Goal: Information Seeking & Learning: Learn about a topic

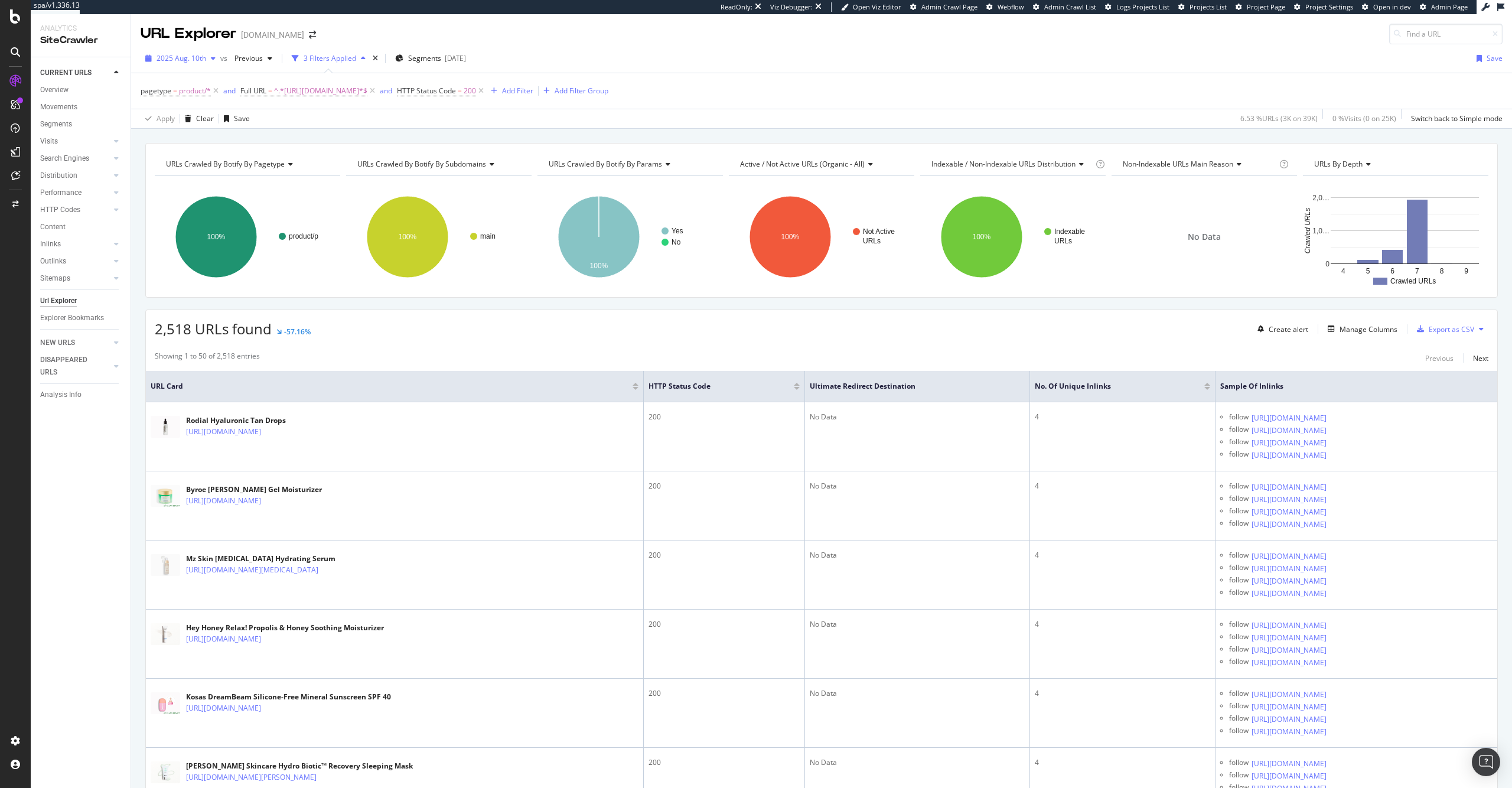
click at [203, 56] on span "2025 Aug. 10th" at bounding box center [181, 58] width 50 height 10
click at [326, 136] on div "URLs Crawled By Botify By pagetype Chart (by Value) Table Expand Export as CSV …" at bounding box center [821, 142] width 1380 height 28
drag, startPoint x: 270, startPoint y: 329, endPoint x: 157, endPoint y: 337, distance: 113.3
click at [157, 337] on div "2,518 URLs found -57.16%" at bounding box center [233, 329] width 156 height 20
click at [185, 334] on span "2,518 URLs found" at bounding box center [213, 328] width 117 height 20
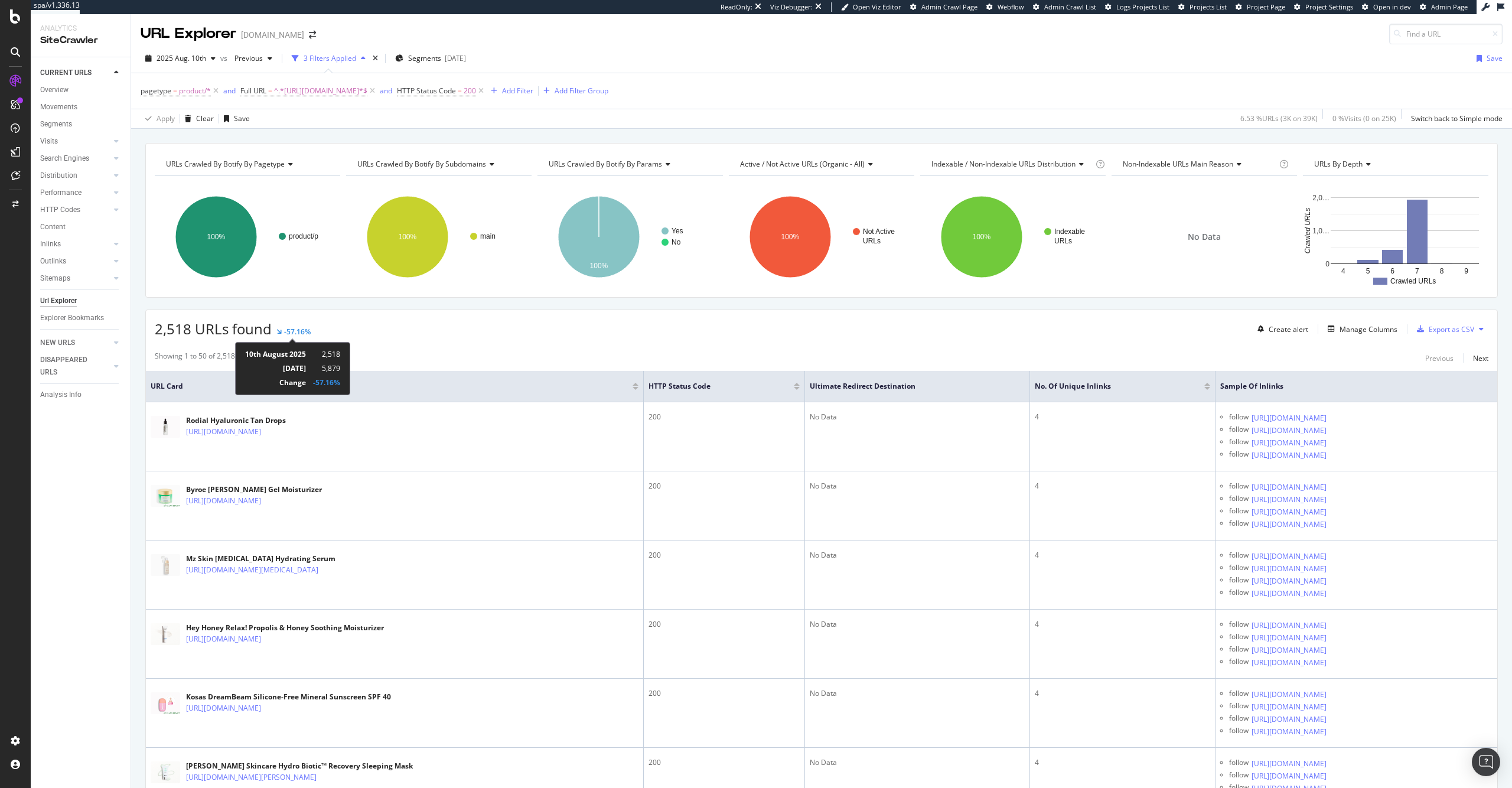
click at [326, 366] on td "5,879" at bounding box center [323, 369] width 34 height 14
click at [326, 366] on td "5,879" at bounding box center [323, 369] width 34 height 14
drag, startPoint x: 392, startPoint y: 352, endPoint x: 361, endPoint y: 306, distance: 55.5
click at [392, 352] on div "Showing 1 to 50 of 2,518 entries Previous Next" at bounding box center [821, 358] width 1351 height 14
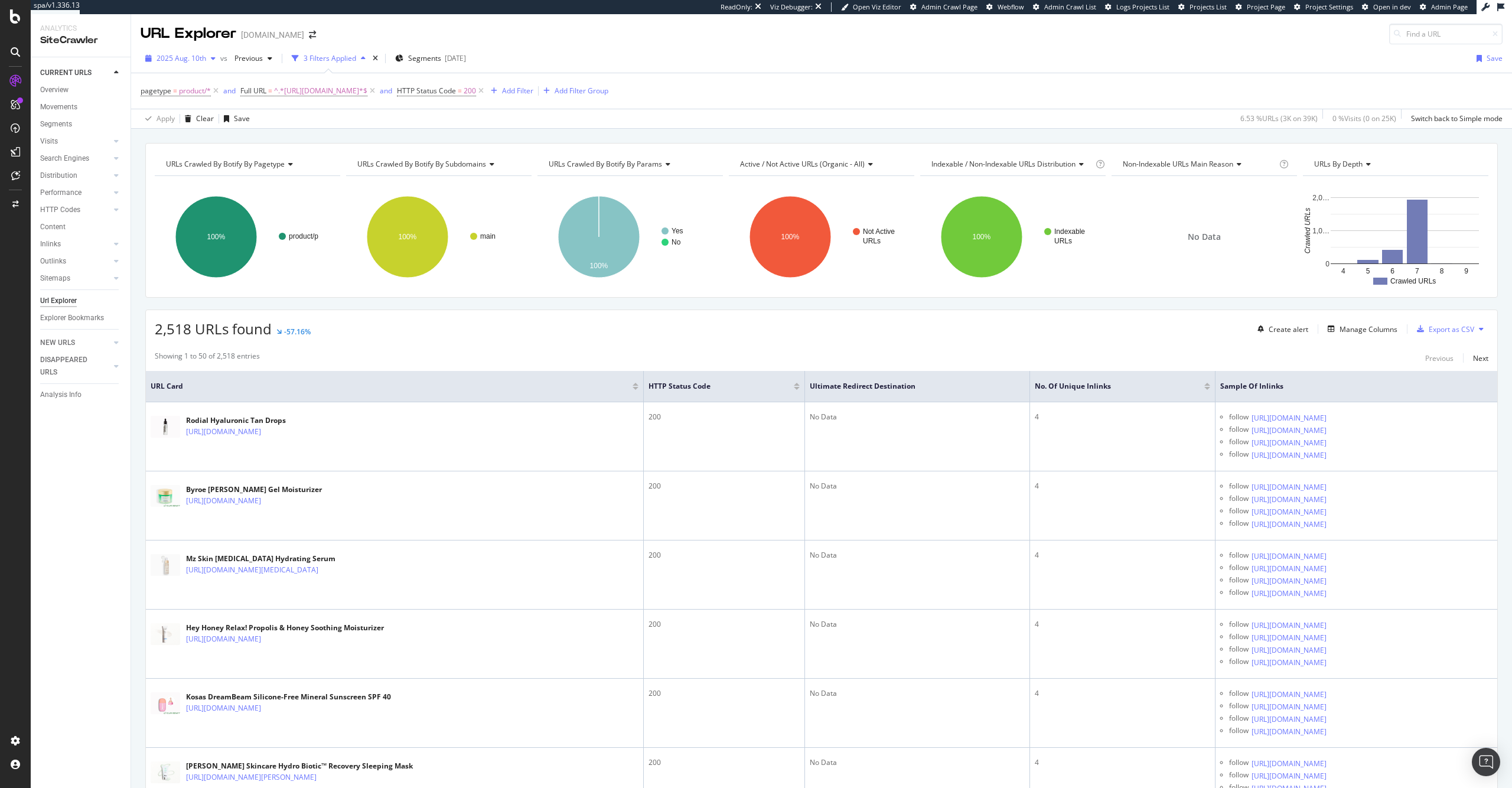
drag, startPoint x: 185, startPoint y: 56, endPoint x: 189, endPoint y: 64, distance: 8.9
click at [185, 56] on span "2025 Aug. 10th" at bounding box center [181, 58] width 50 height 10
click at [201, 102] on div "2025 Aug. 24th" at bounding box center [188, 101] width 62 height 11
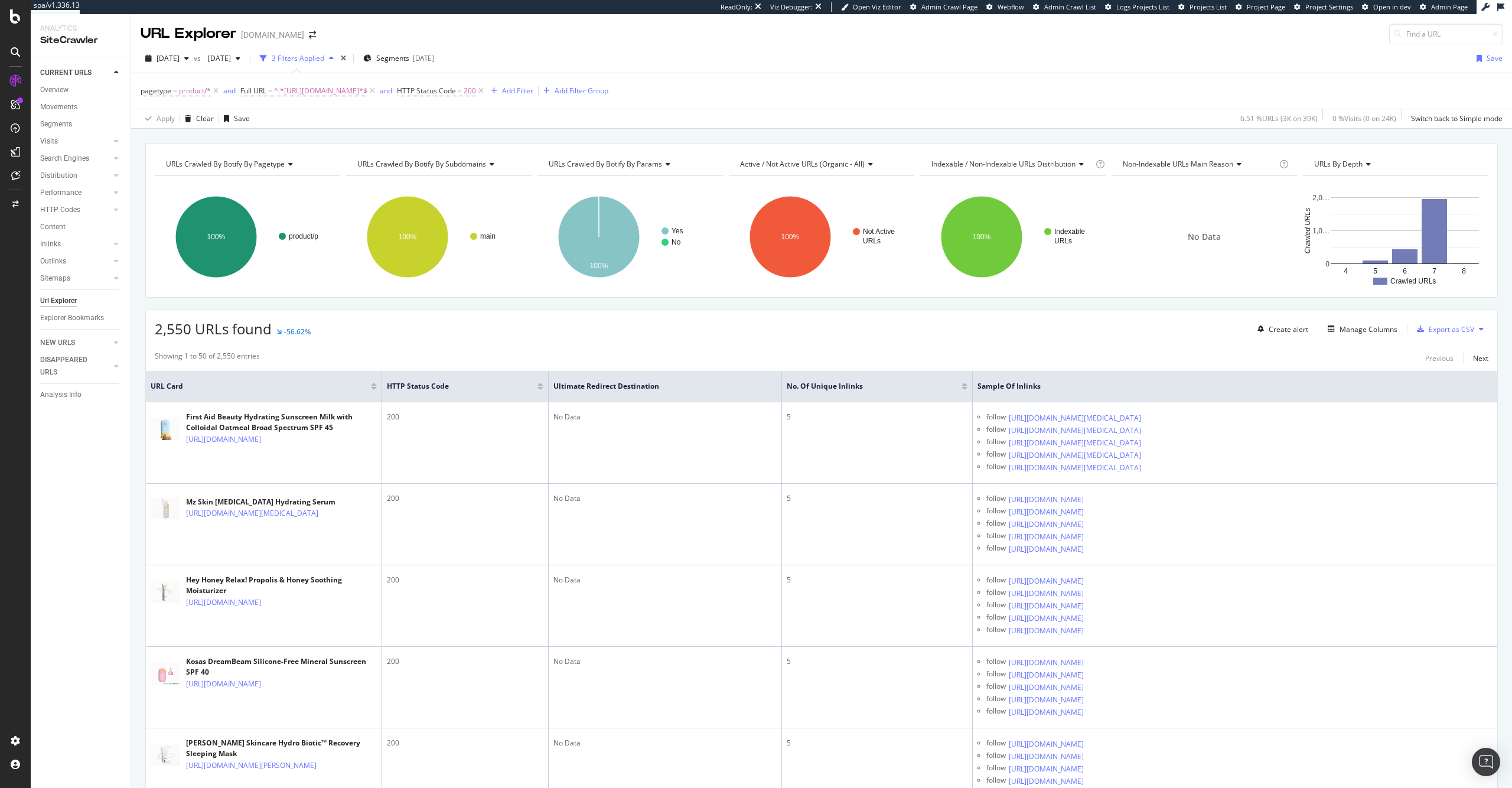
click at [162, 136] on div "URLs Crawled By Botify By pagetype Chart (by Value) Table Expand Export as CSV …" at bounding box center [821, 142] width 1380 height 28
click at [65, 360] on div "DISAPPEARED URLS" at bounding box center [70, 366] width 60 height 25
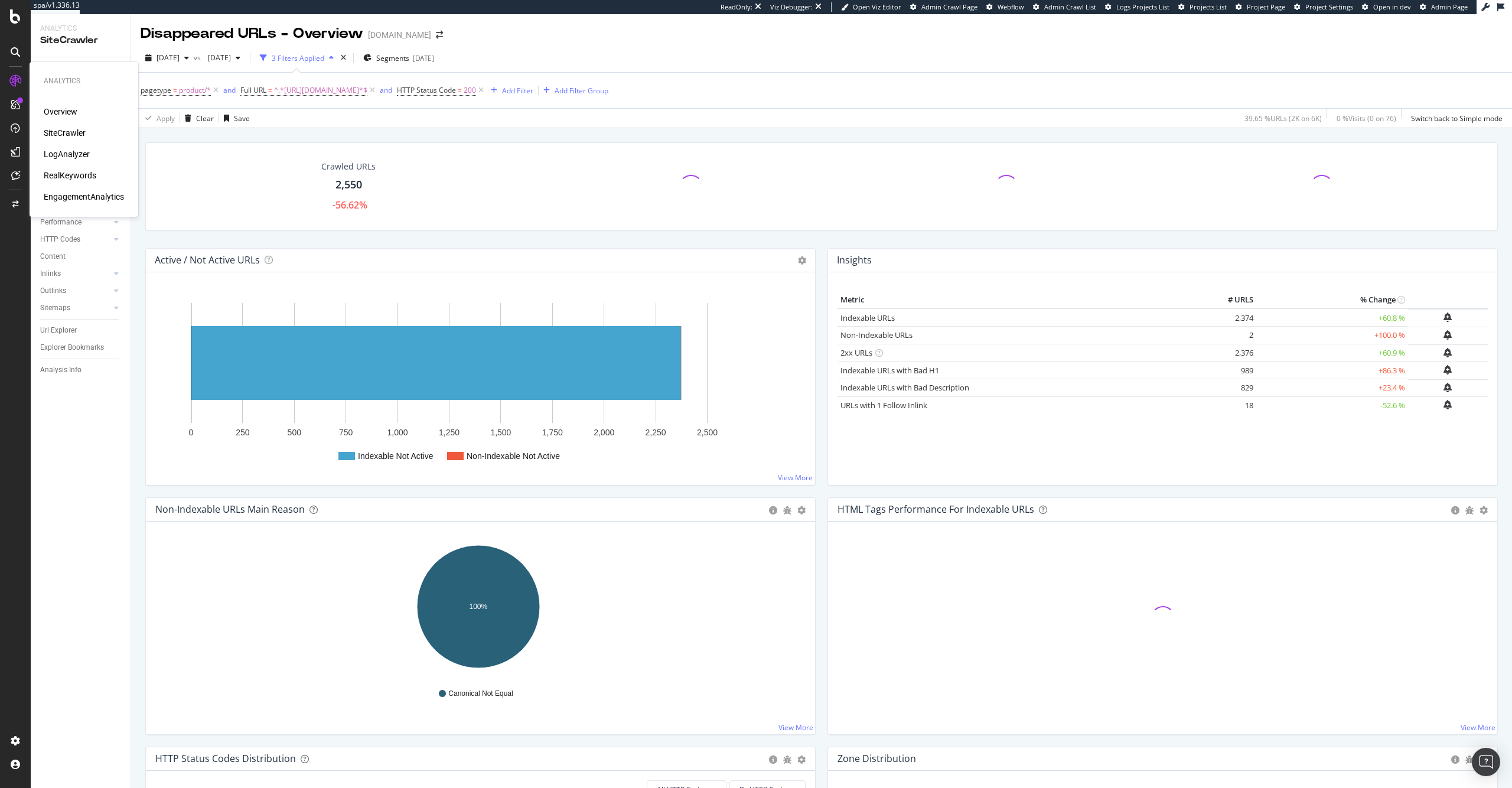
click at [57, 111] on div "Overview" at bounding box center [60, 112] width 33 height 12
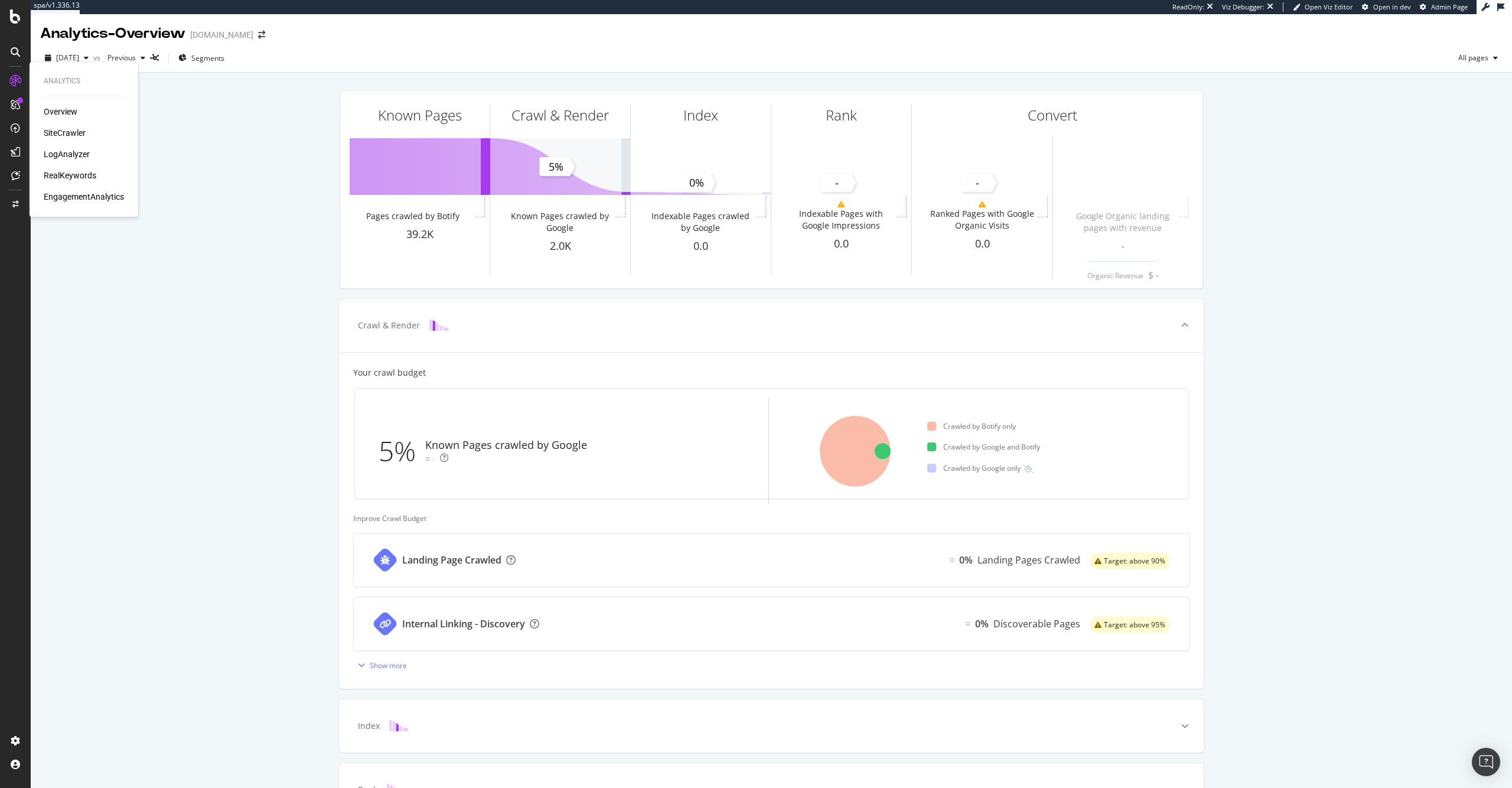
click at [66, 134] on div "SiteCrawler" at bounding box center [65, 133] width 42 height 12
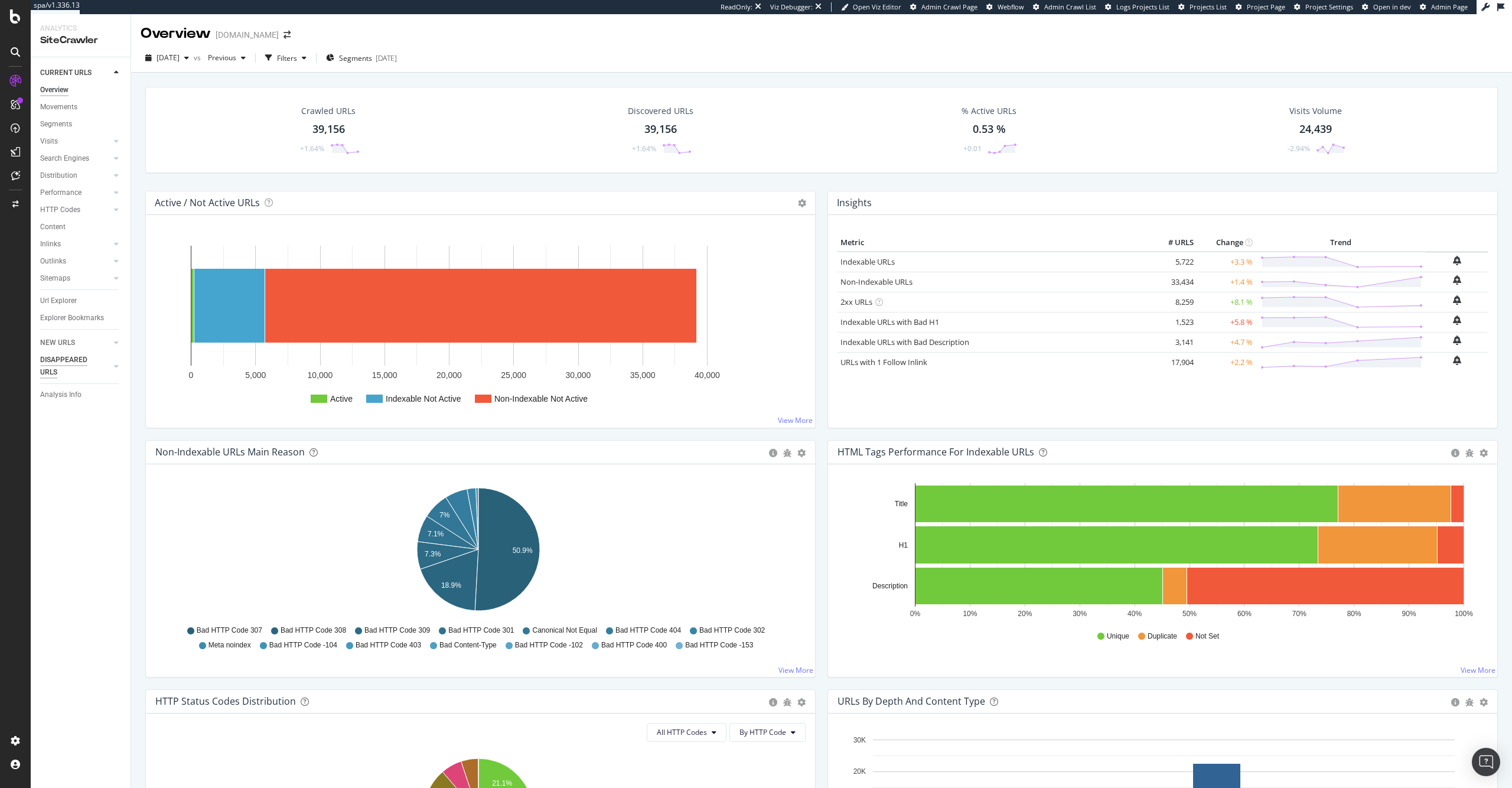
click at [50, 362] on div "DISAPPEARED URLS" at bounding box center [70, 366] width 60 height 25
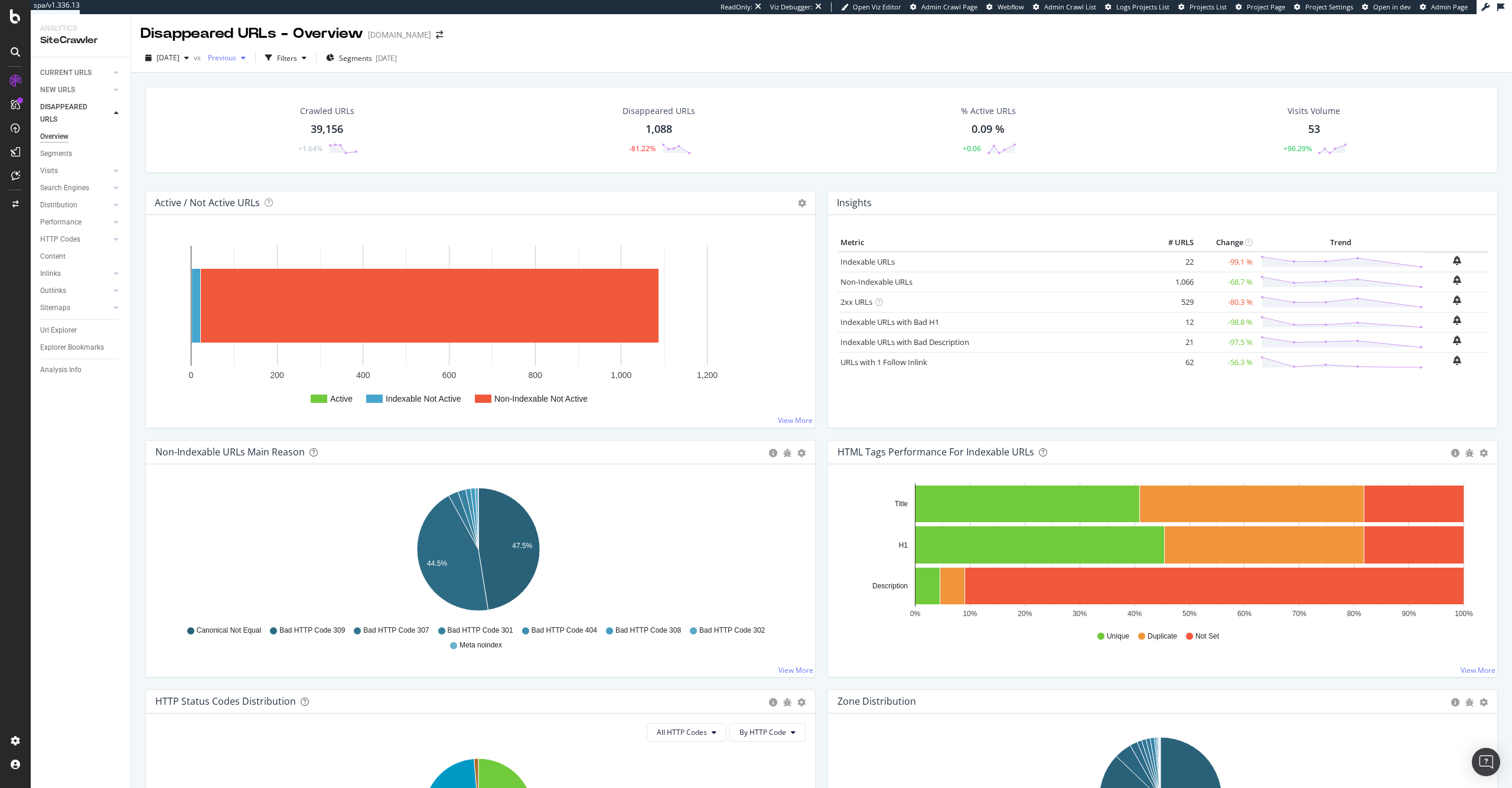
click at [236, 58] on span "Previous" at bounding box center [219, 57] width 33 height 10
click at [283, 158] on div "2025 Jul. 20th" at bounding box center [261, 160] width 62 height 11
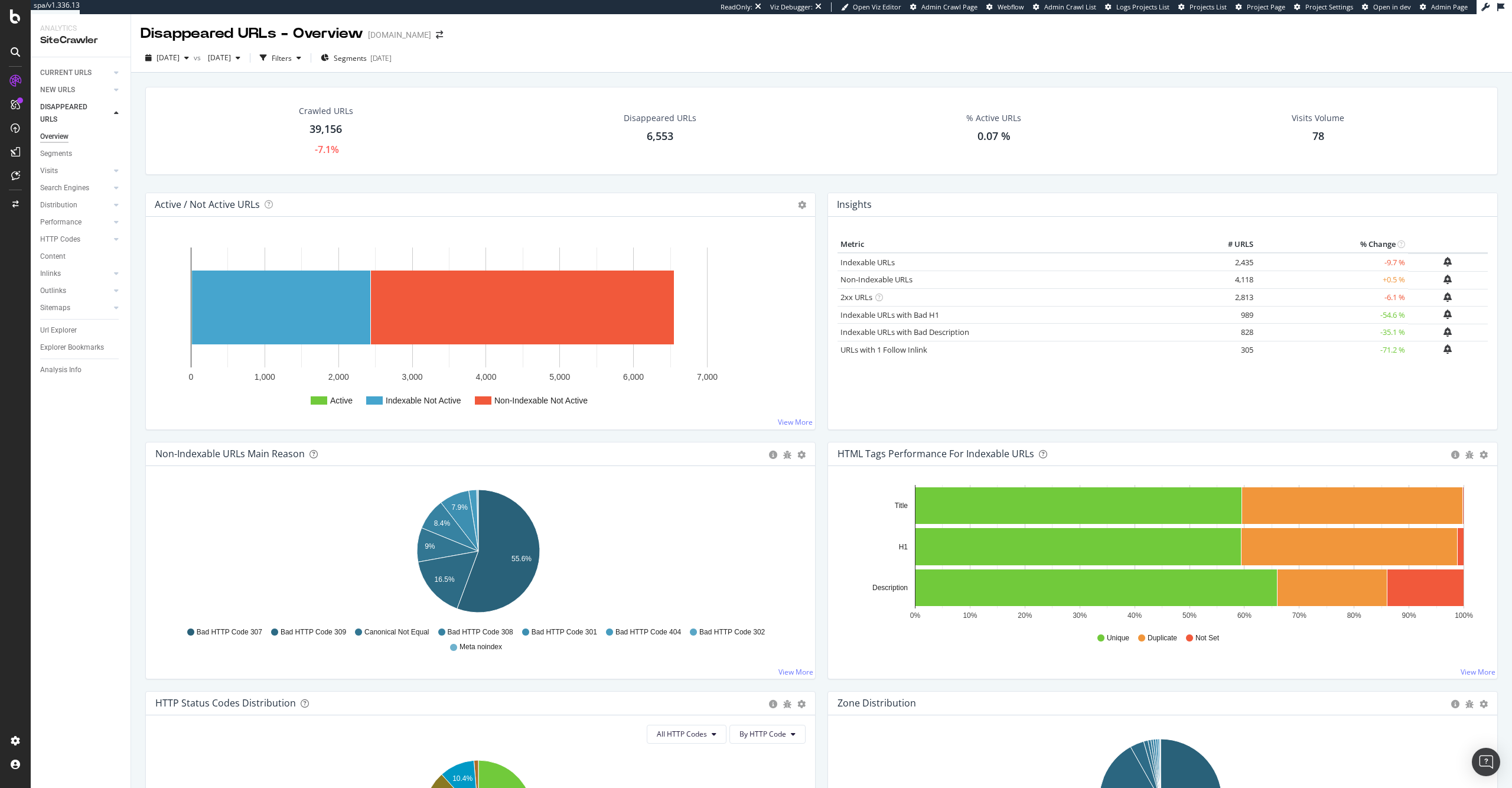
click at [653, 127] on div "Disappeared URLs 6,553" at bounding box center [659, 131] width 96 height 50
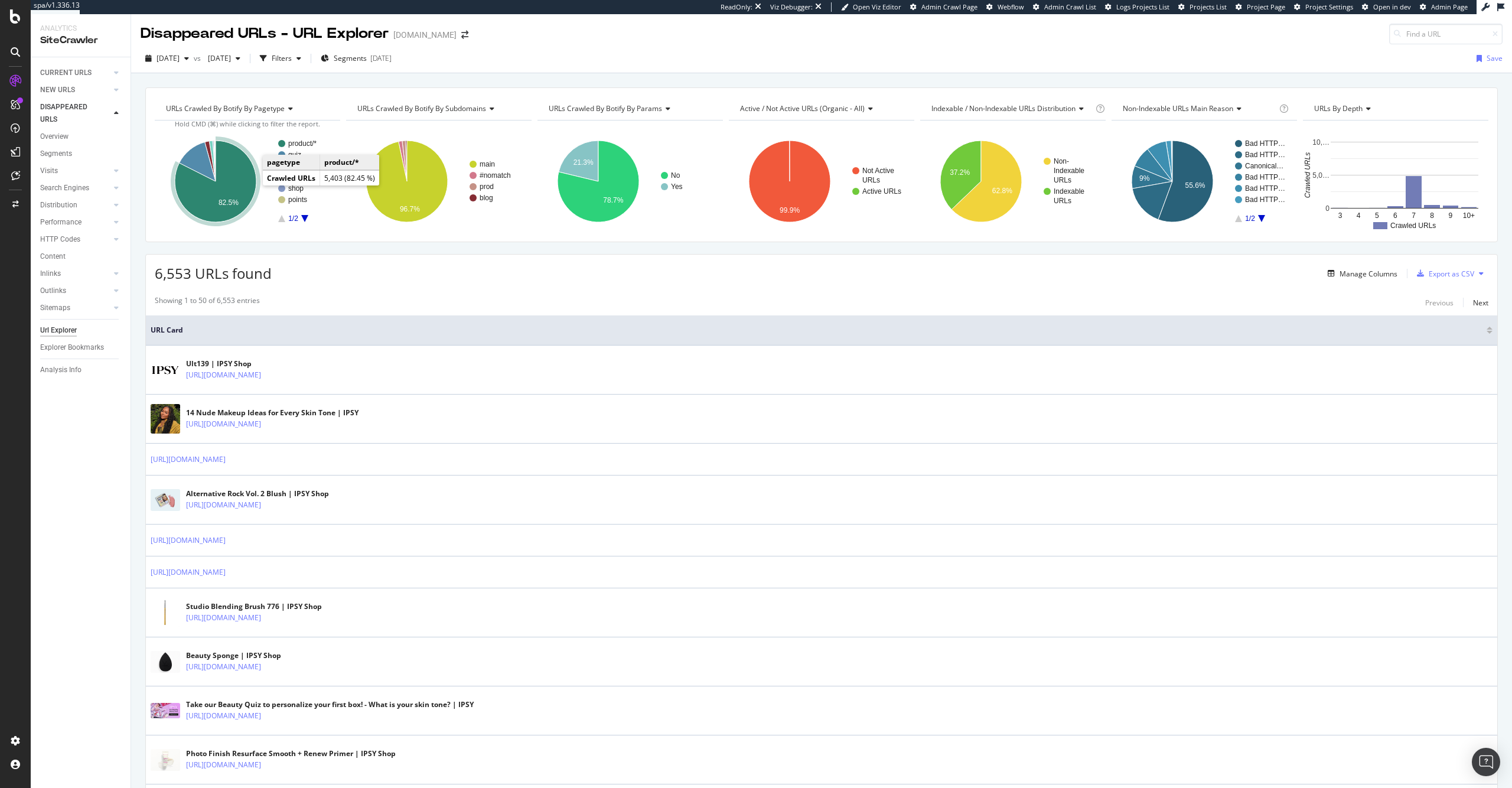
click at [242, 175] on icon "A chart." at bounding box center [215, 181] width 81 height 81
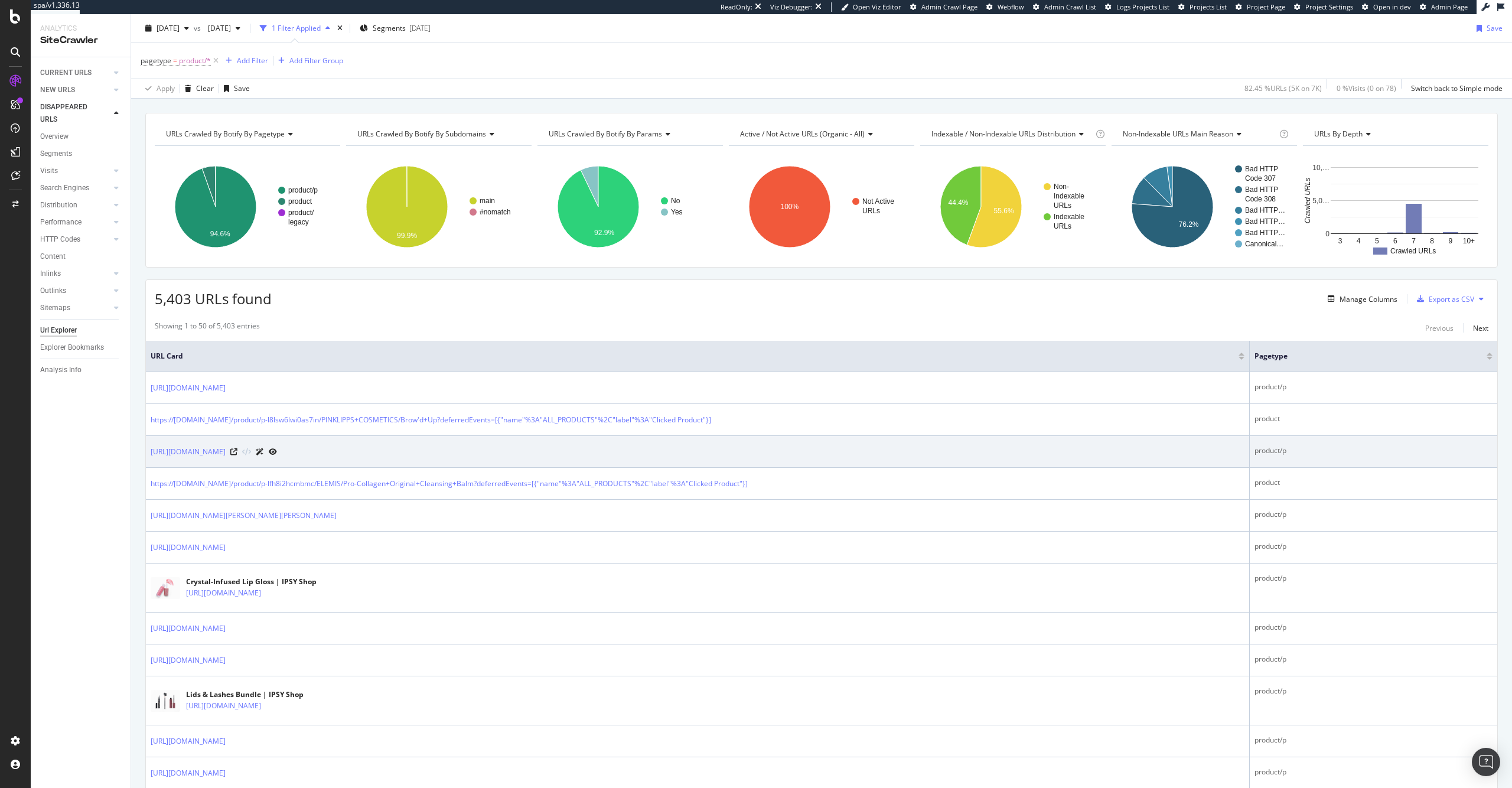
scroll to position [90, 0]
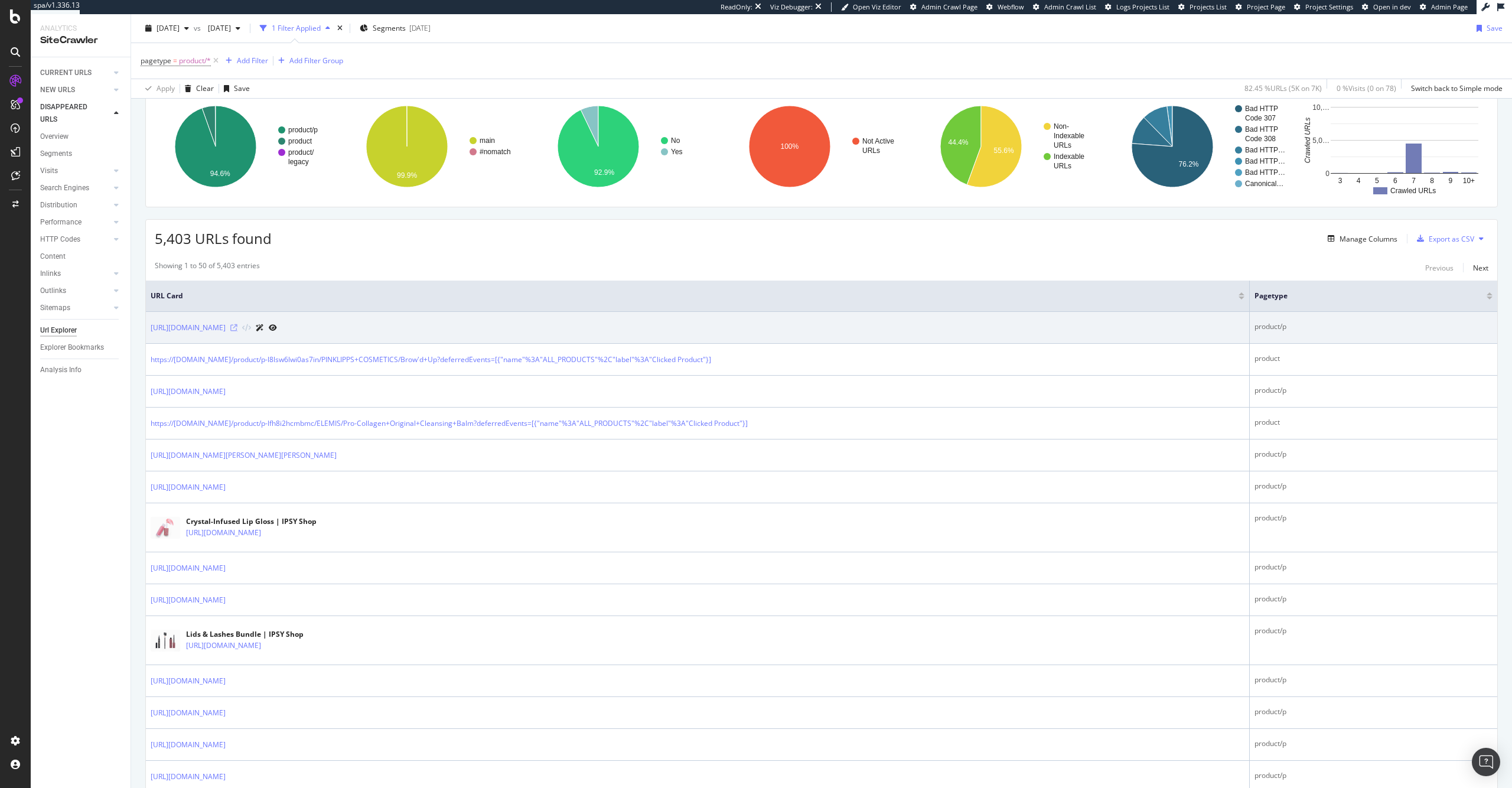
click at [237, 329] on icon at bounding box center [234, 328] width 7 height 7
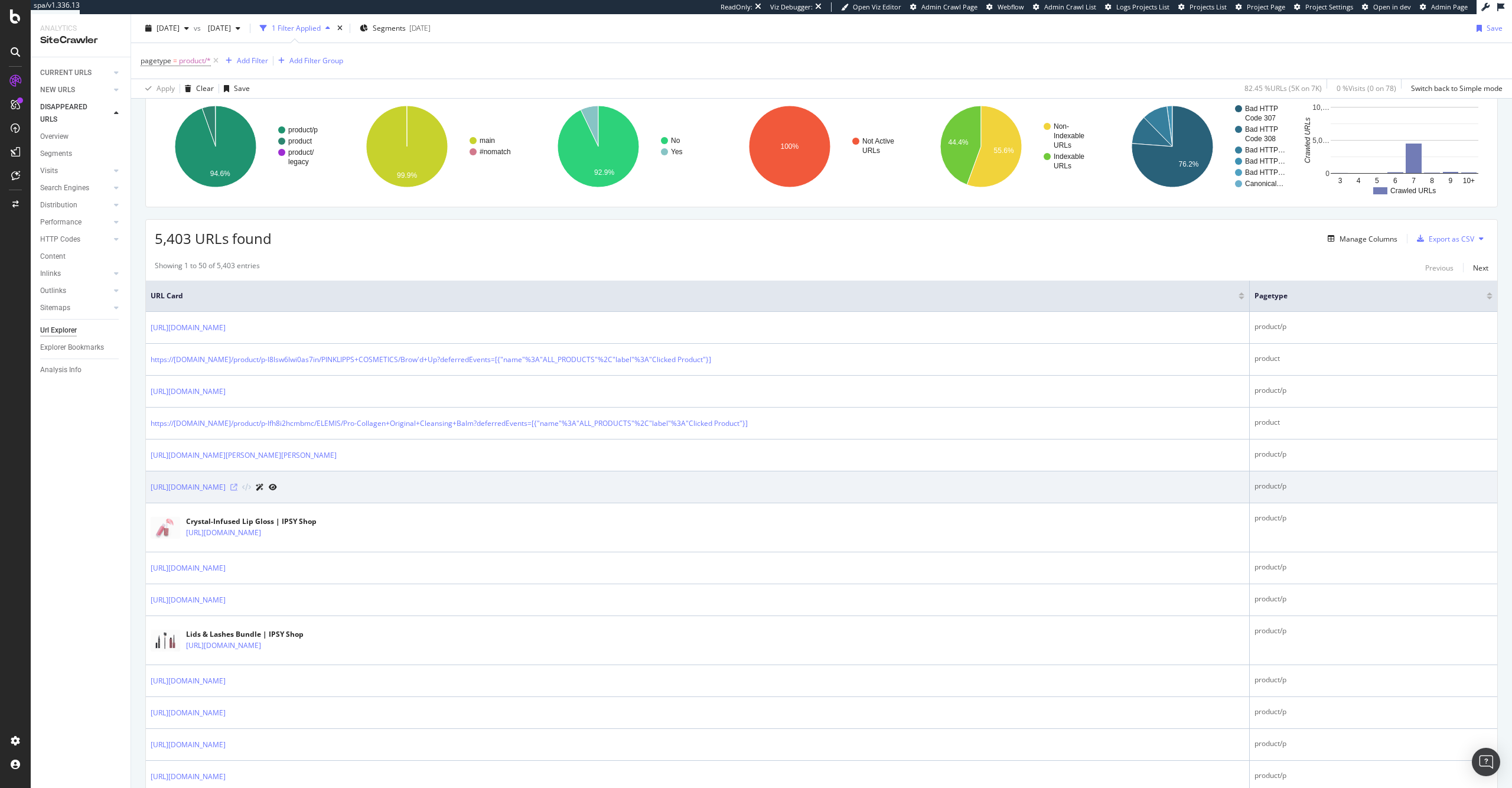
click at [237, 487] on icon at bounding box center [234, 487] width 7 height 7
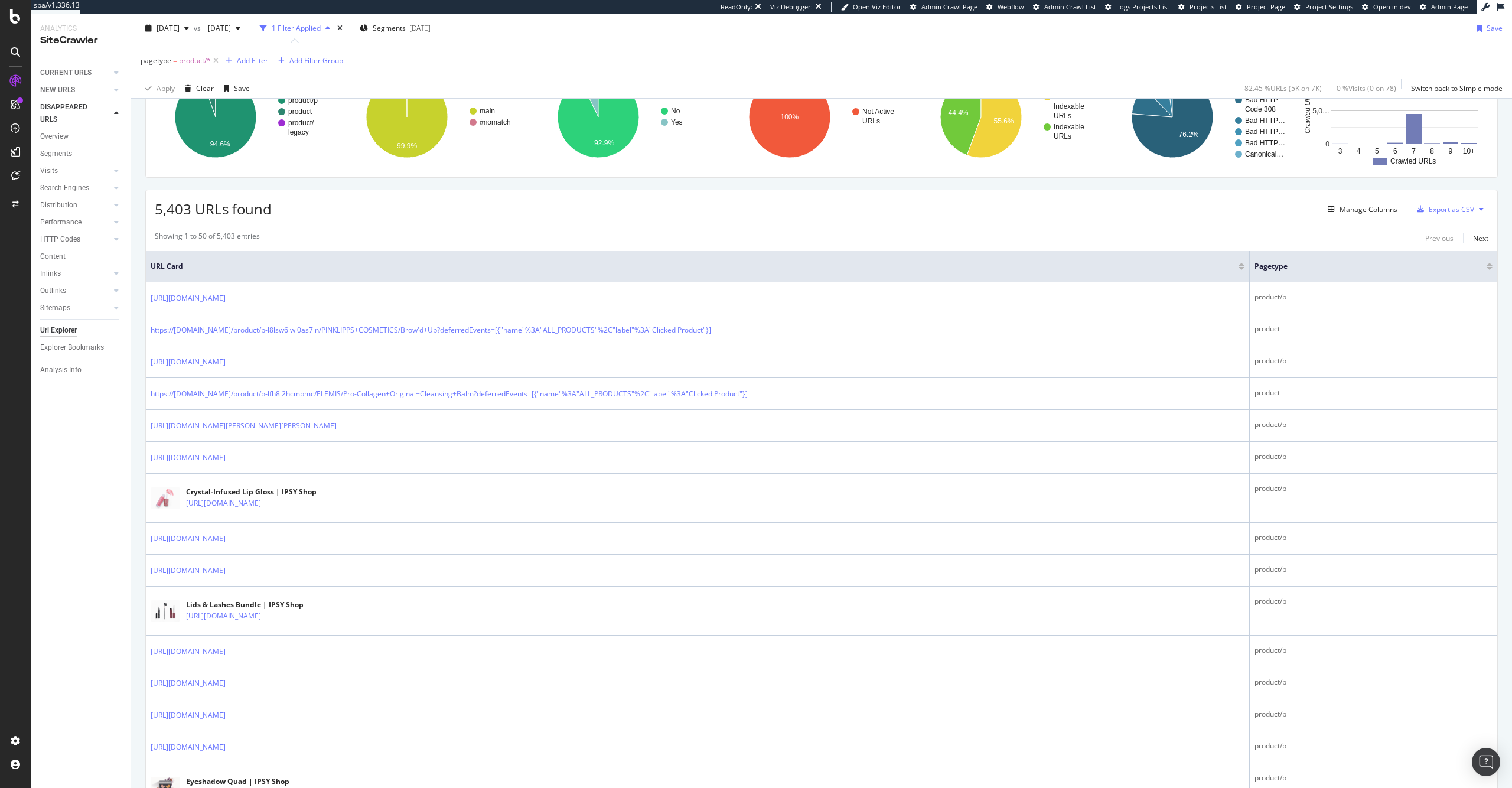
scroll to position [0, 0]
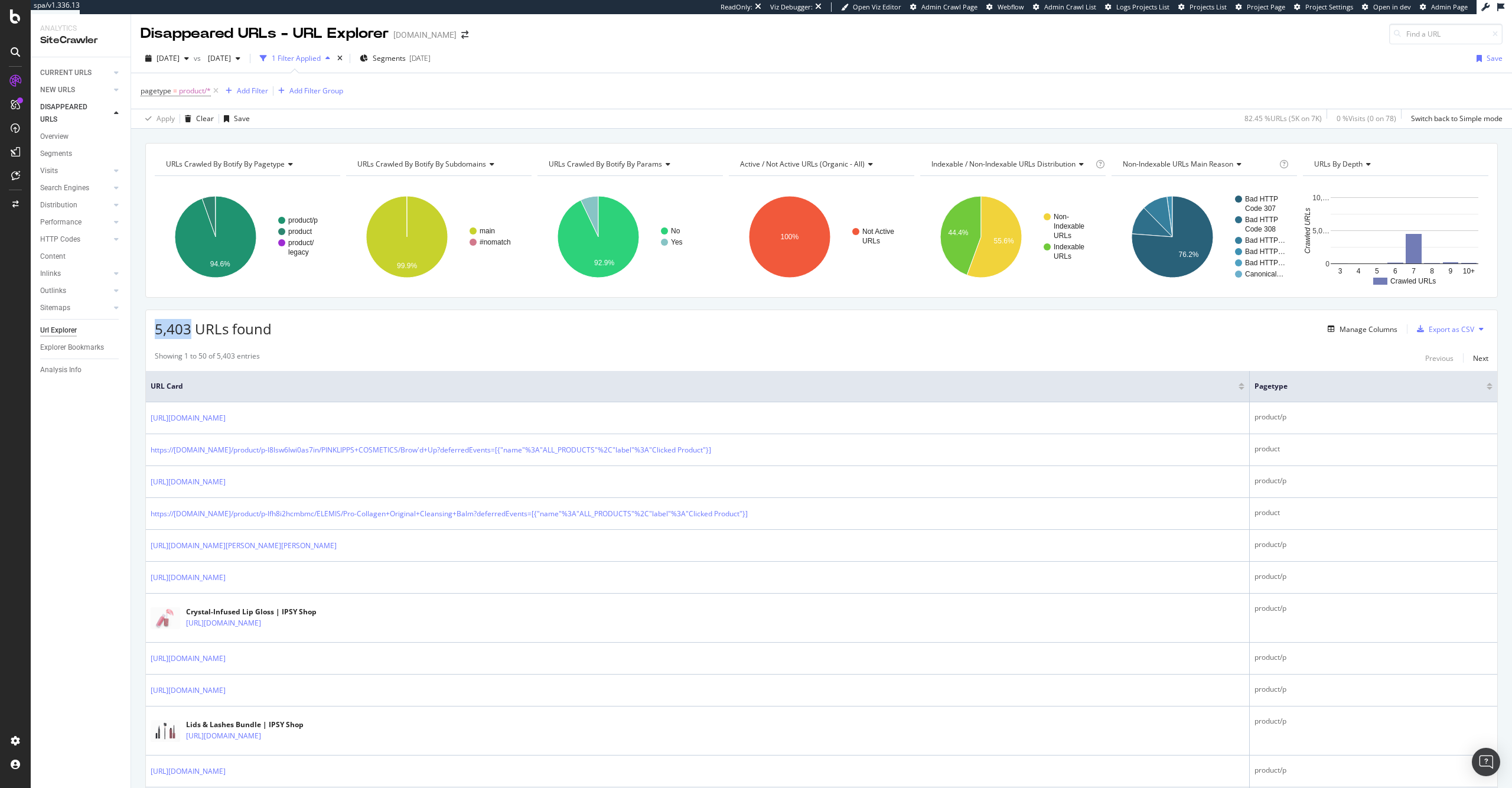
drag, startPoint x: 189, startPoint y: 328, endPoint x: 145, endPoint y: 332, distance: 44.2
click at [254, 330] on span "5,403 URLs found" at bounding box center [213, 328] width 117 height 20
click at [478, 334] on div "5,403 URLs found Manage Columns Export as CSV" at bounding box center [821, 325] width 1351 height 29
drag, startPoint x: 1343, startPoint y: 332, endPoint x: 1322, endPoint y: 304, distance: 35.0
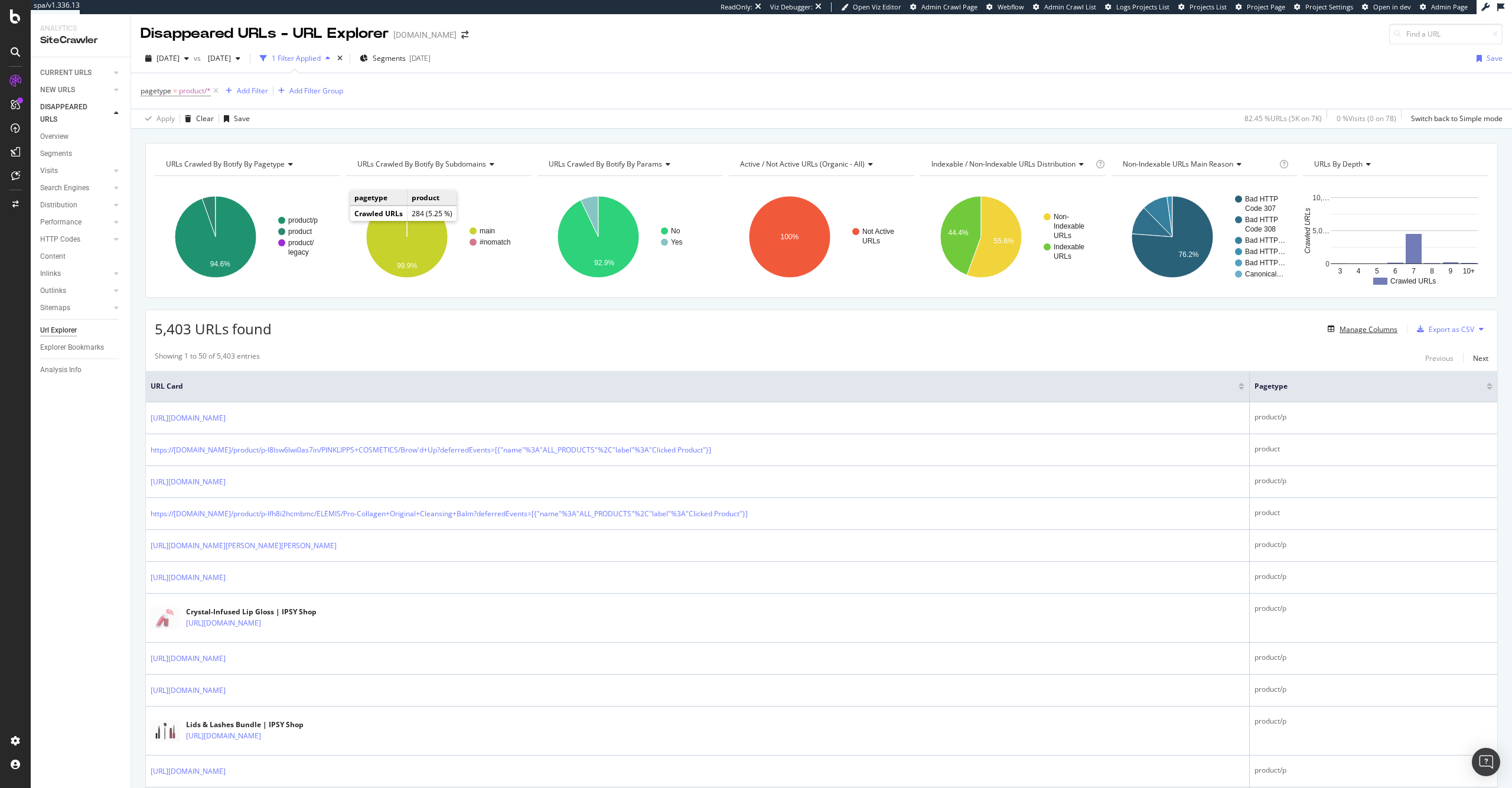
click at [1349, 325] on div "Manage Columns" at bounding box center [1368, 329] width 58 height 10
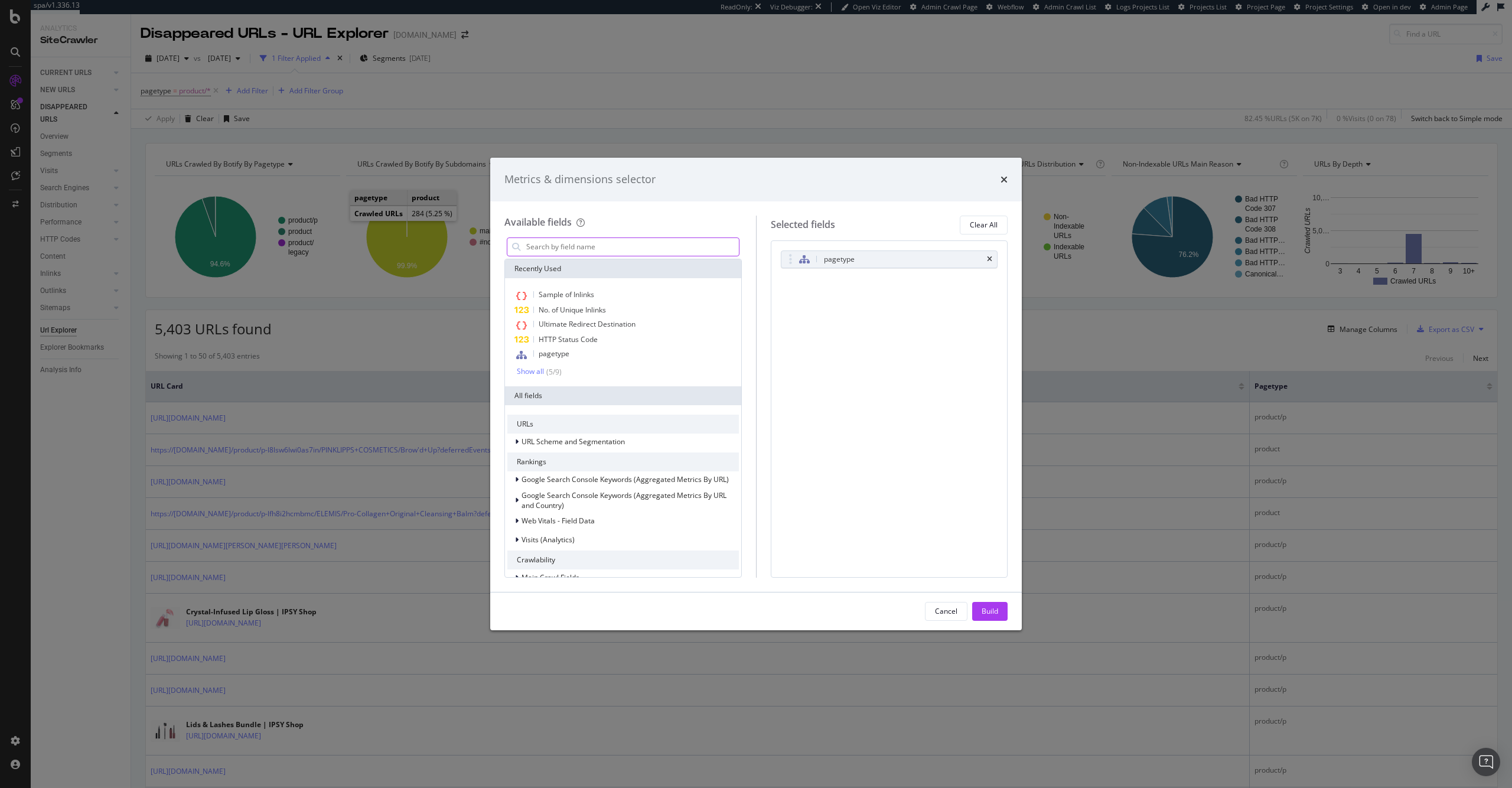
click at [615, 255] on input "modal" at bounding box center [632, 247] width 214 height 18
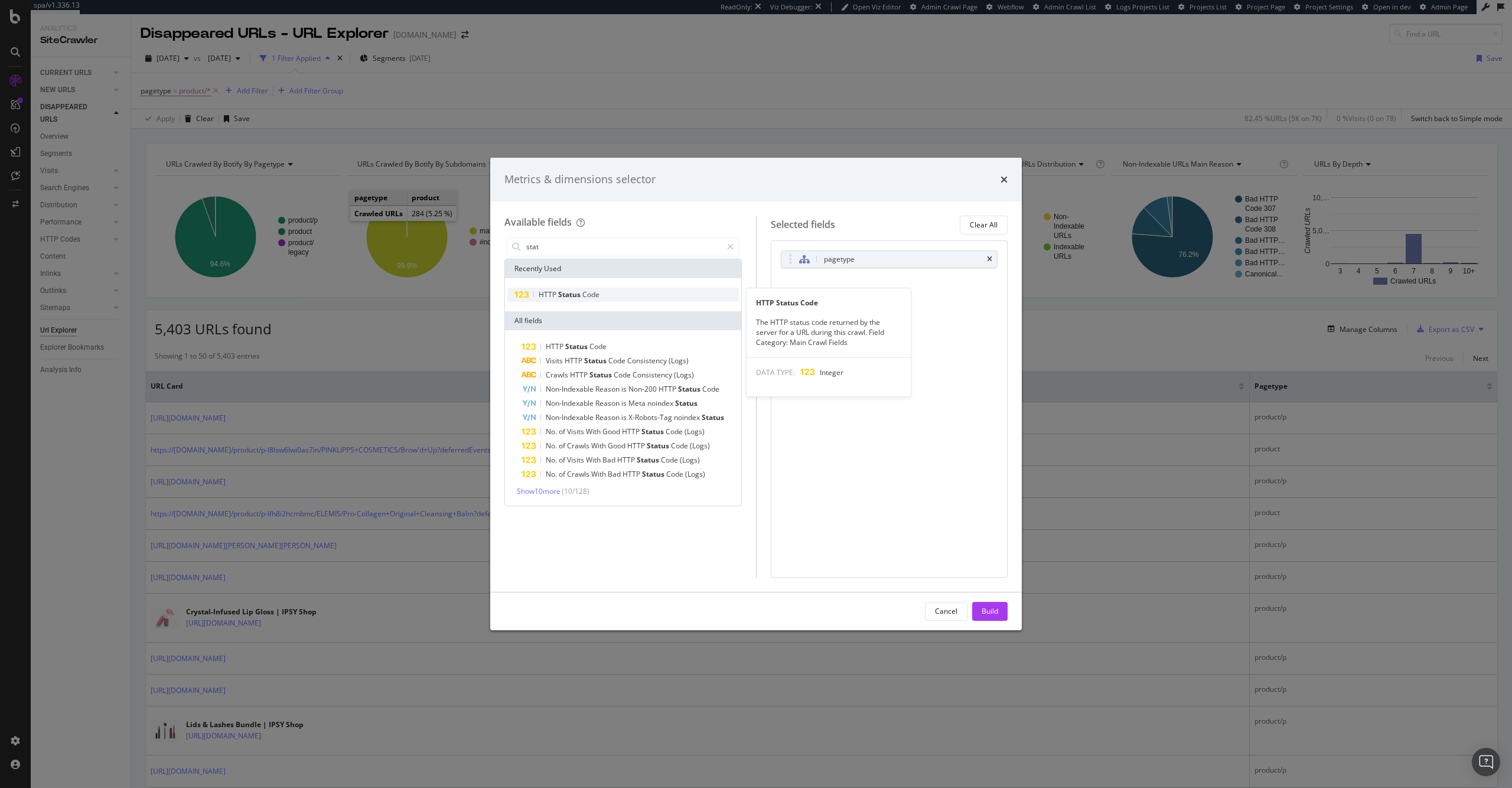
type input "stat"
click at [608, 292] on div "HTTP Status Code" at bounding box center [622, 295] width 231 height 14
click at [992, 604] on div "Build" at bounding box center [990, 612] width 17 height 18
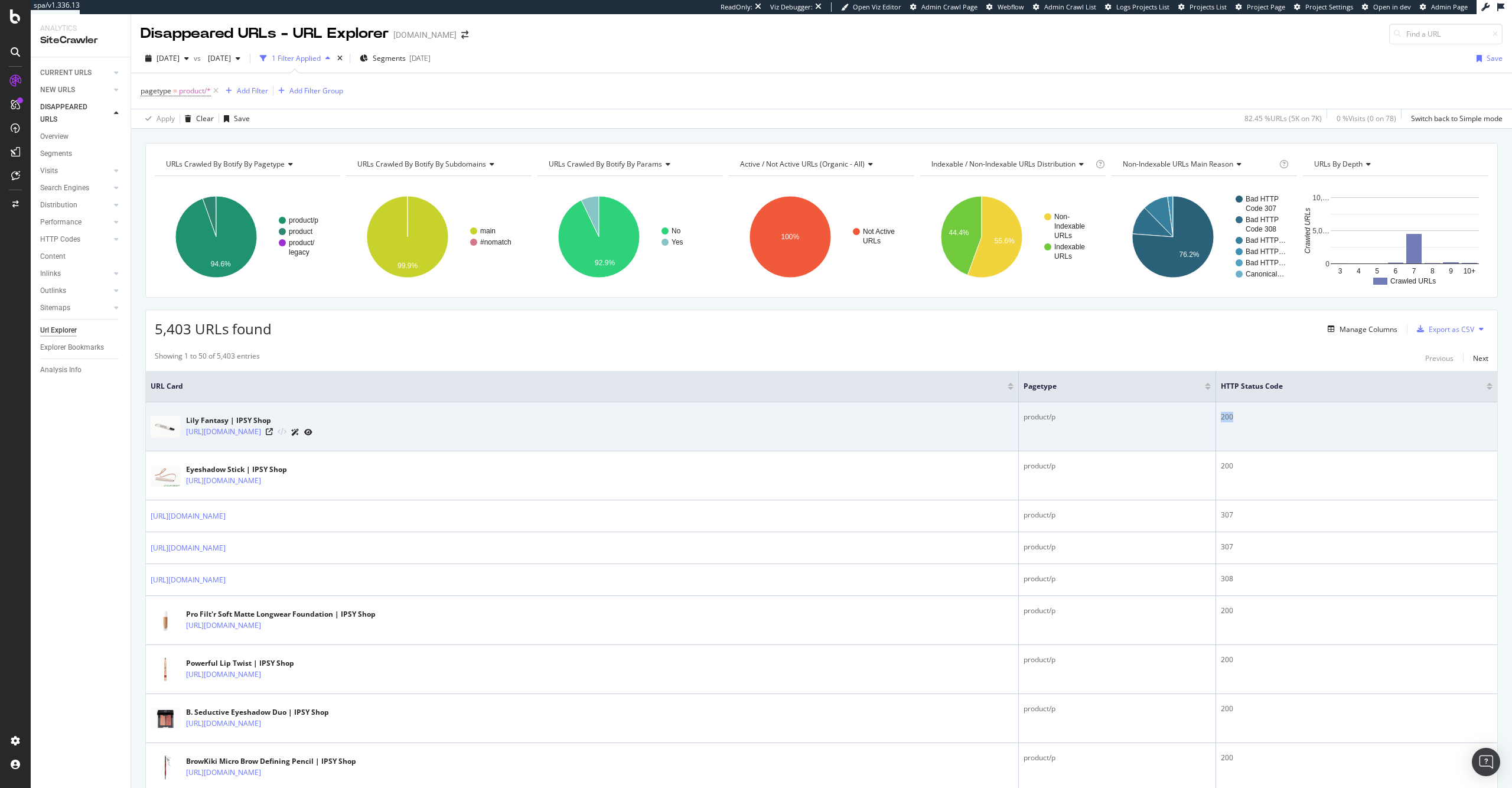
drag, startPoint x: 1224, startPoint y: 417, endPoint x: 1201, endPoint y: 417, distance: 23.0
click at [1201, 417] on tr "Lily Fantasy | IPSY Shop https://www.ipsy.com/p/juliette-has-a-gun-lily-fantasy…" at bounding box center [821, 427] width 1351 height 49
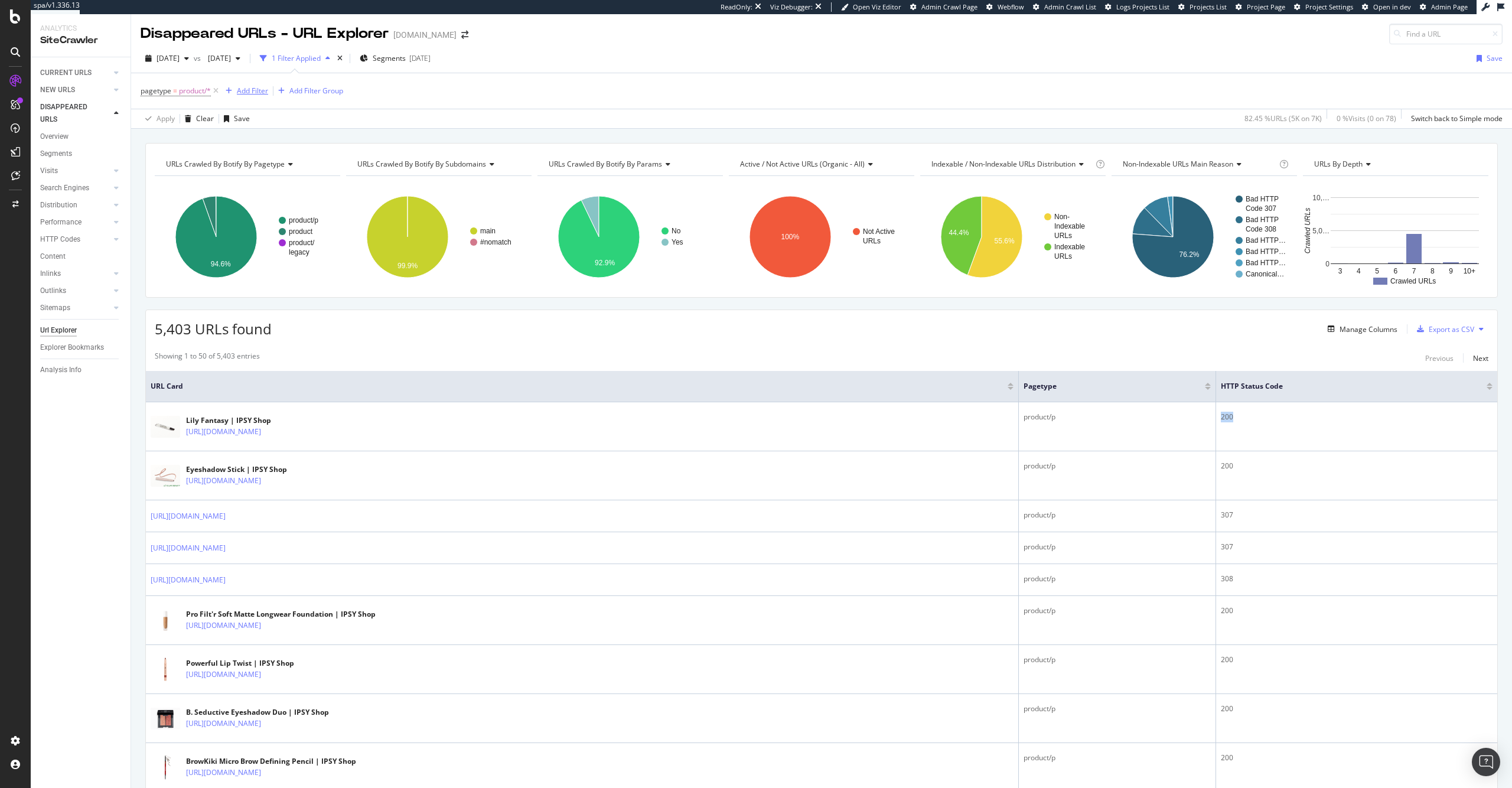
click at [265, 87] on div "Add Filter" at bounding box center [252, 90] width 31 height 10
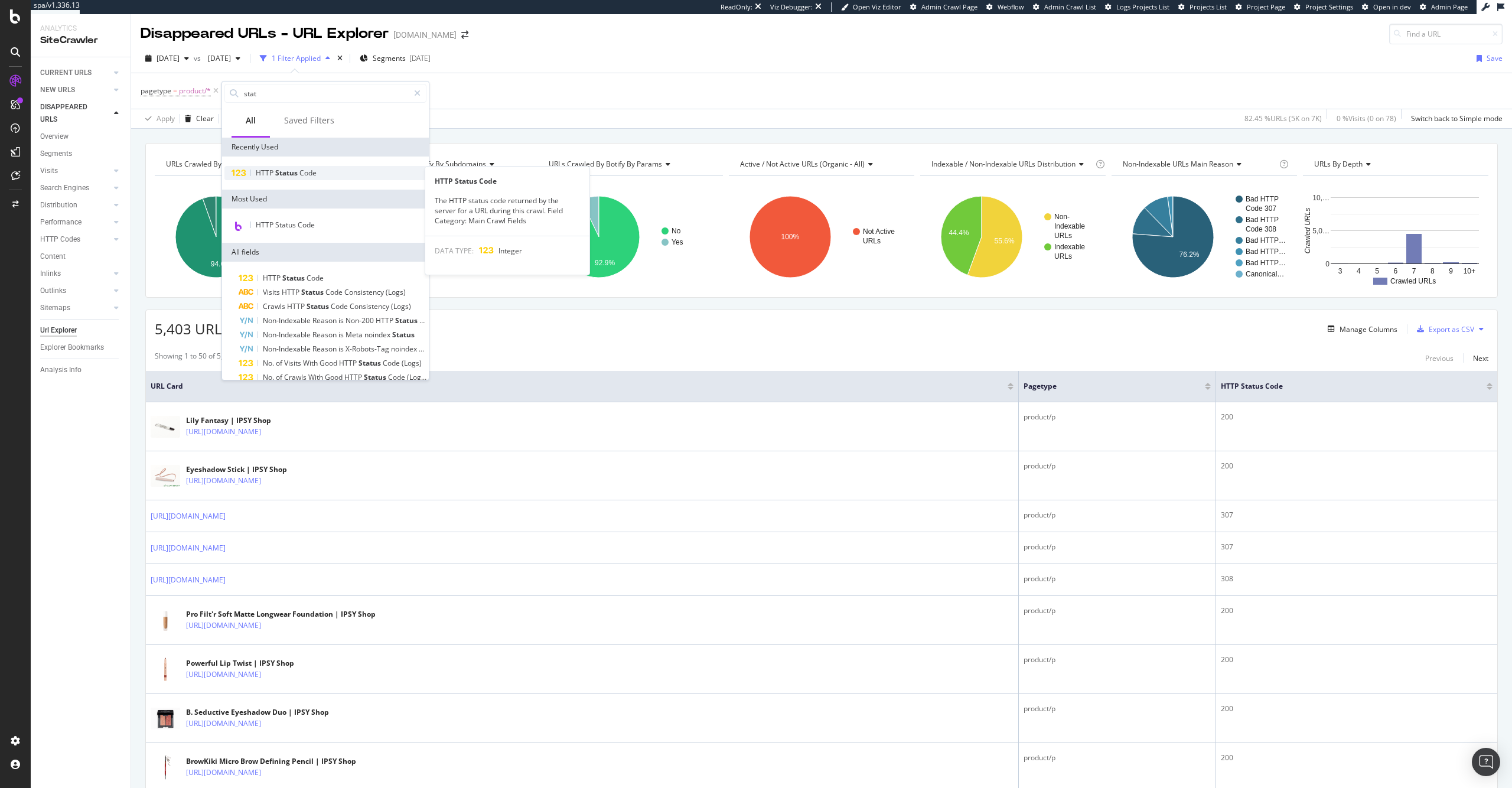
type input "stat"
click at [294, 168] on span "Status" at bounding box center [287, 173] width 24 height 10
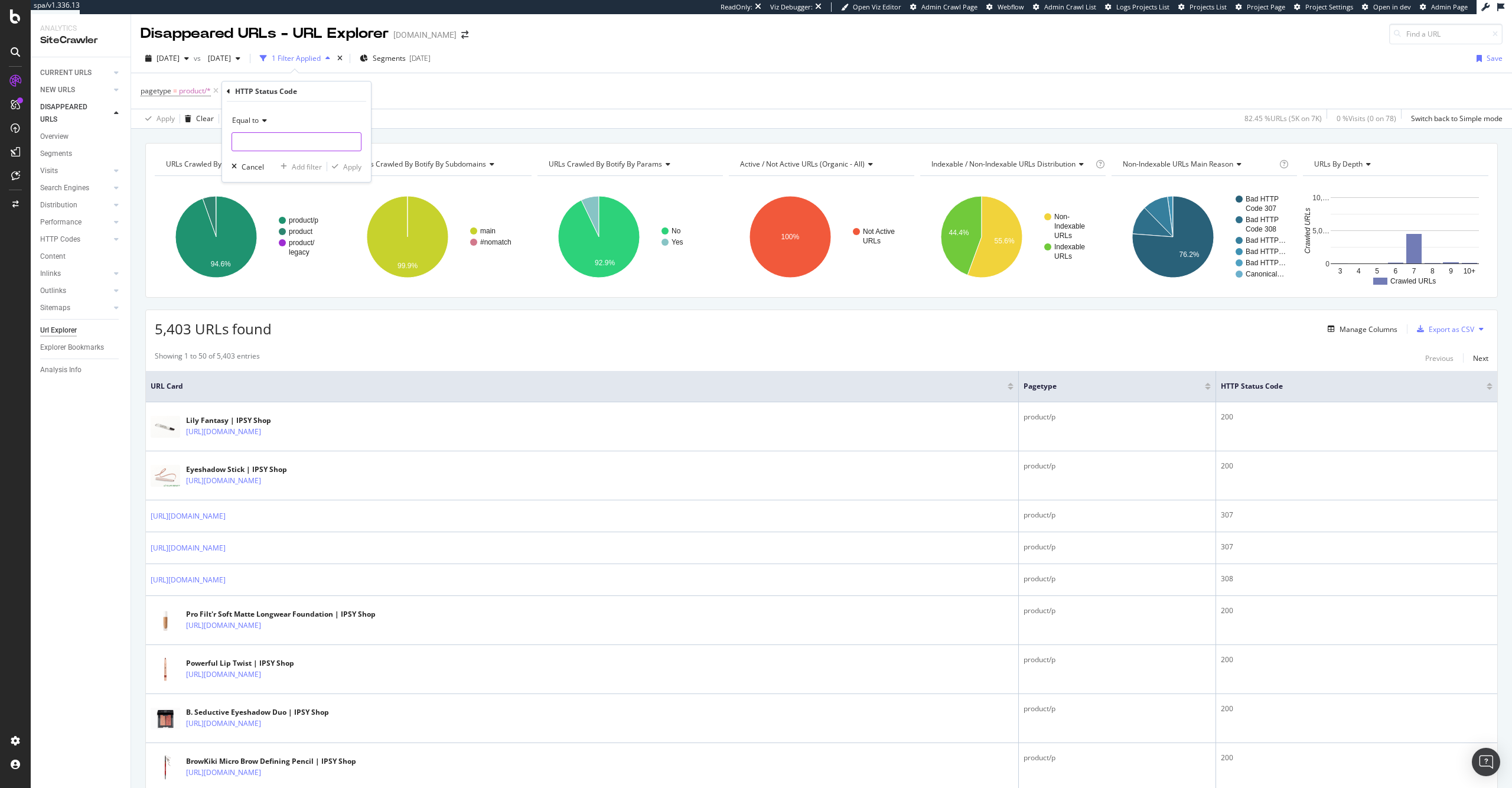
click at [280, 146] on input "number" at bounding box center [296, 142] width 130 height 19
type input "200"
click at [346, 157] on span "2,813 URLS" at bounding box center [342, 157] width 35 height 10
click at [351, 166] on div "Apply" at bounding box center [352, 167] width 19 height 10
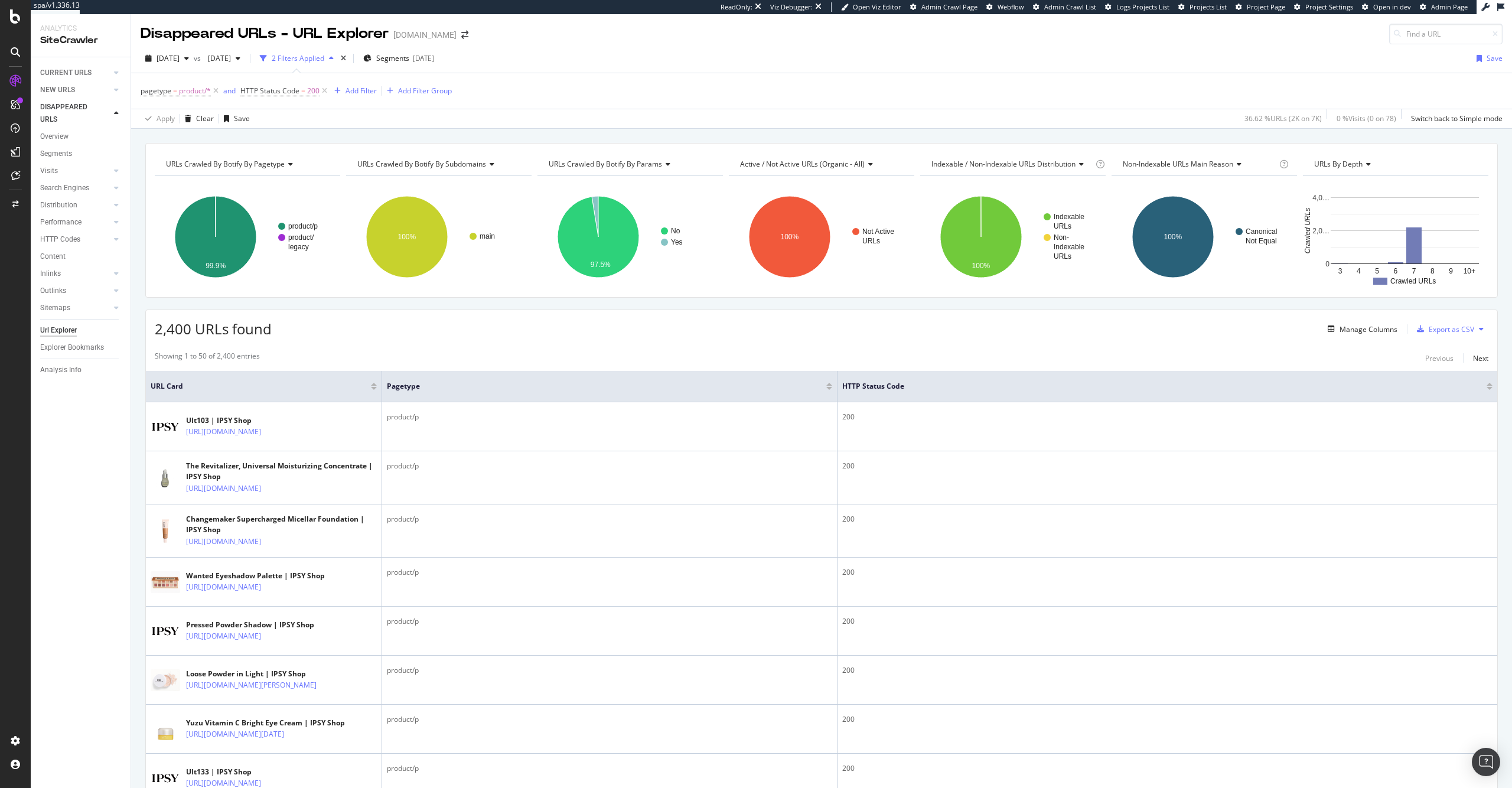
click at [218, 330] on span "2,400 URLs found" at bounding box center [213, 328] width 117 height 20
click at [179, 53] on span "2025 Aug. 24th" at bounding box center [168, 58] width 23 height 10
click at [211, 145] on div "2025 Aug. 3rd" at bounding box center [188, 145] width 62 height 11
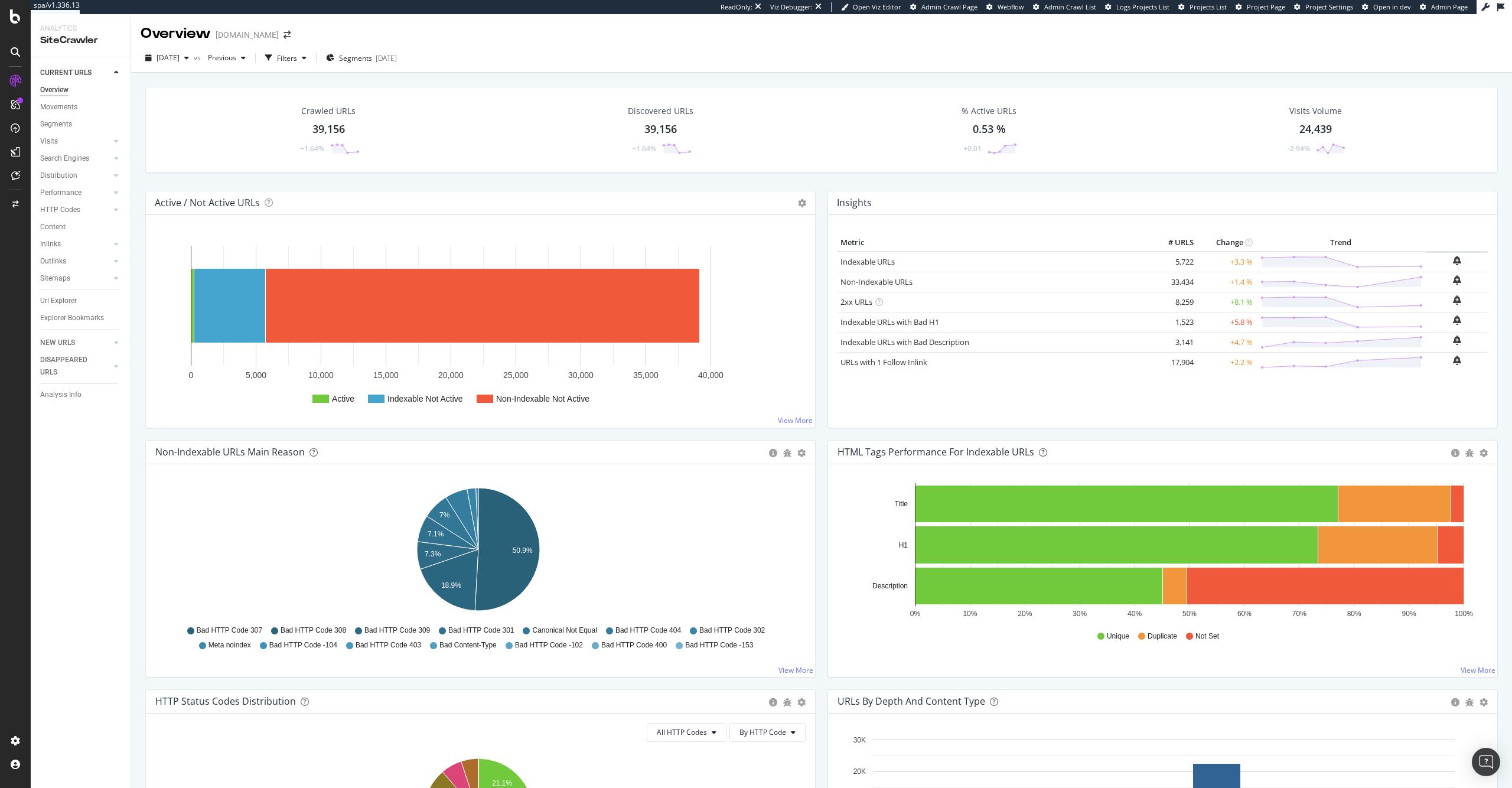
click at [322, 128] on div "39,156" at bounding box center [329, 129] width 32 height 16
click at [330, 125] on div "39,156" at bounding box center [329, 129] width 32 height 16
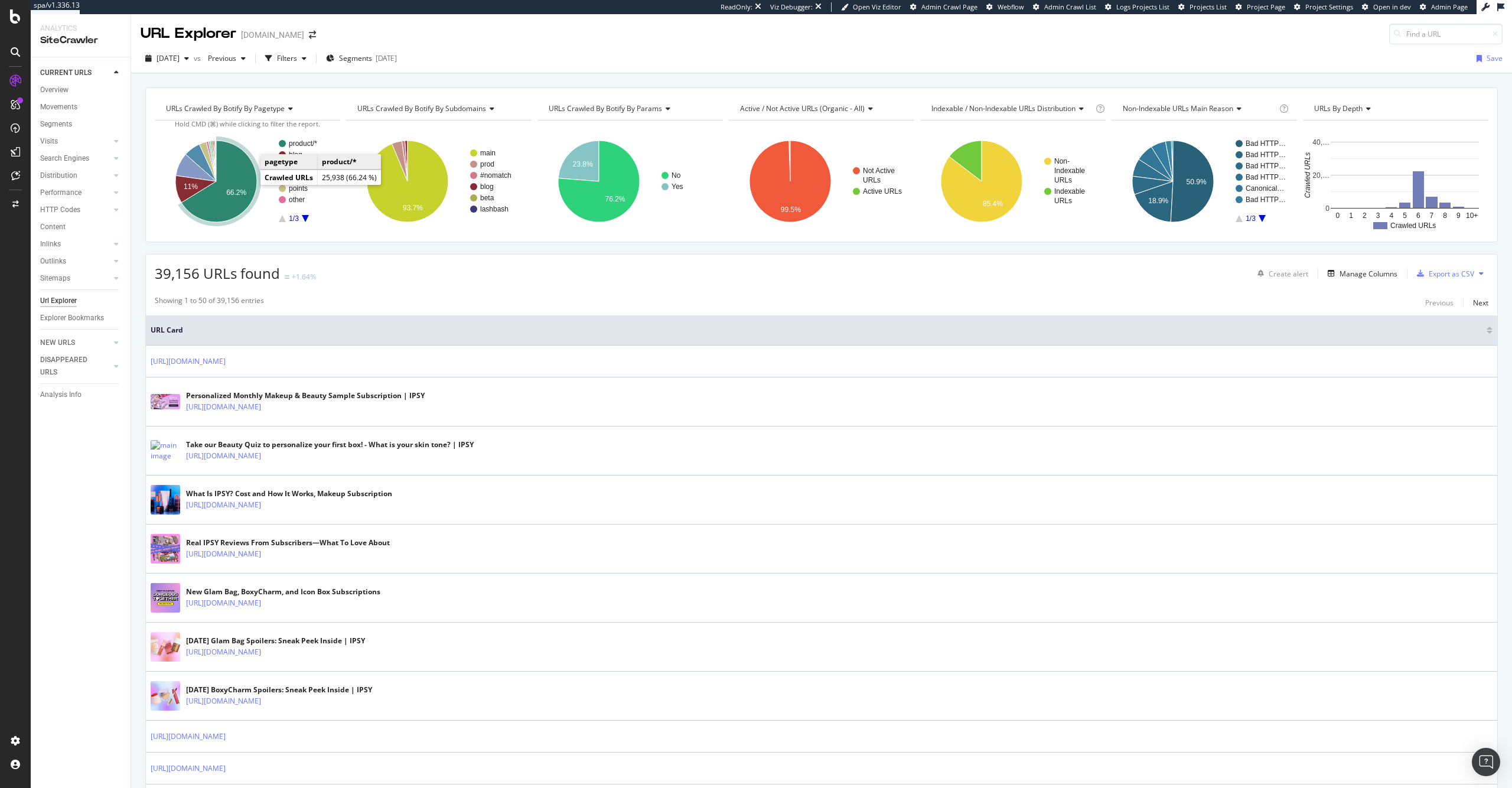
click at [243, 179] on icon "A chart." at bounding box center [219, 181] width 75 height 81
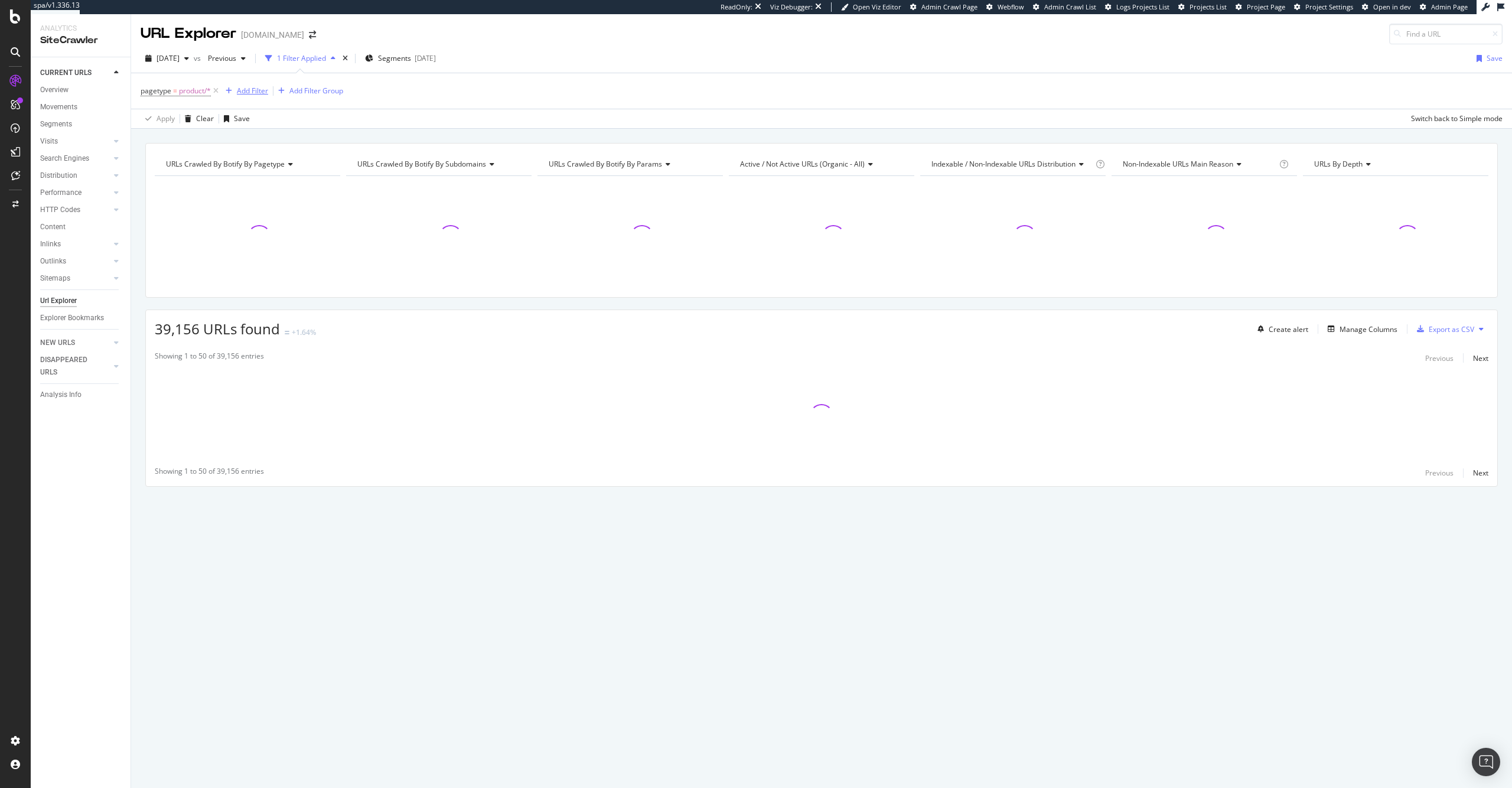
click at [259, 88] on div "Add Filter" at bounding box center [252, 90] width 31 height 10
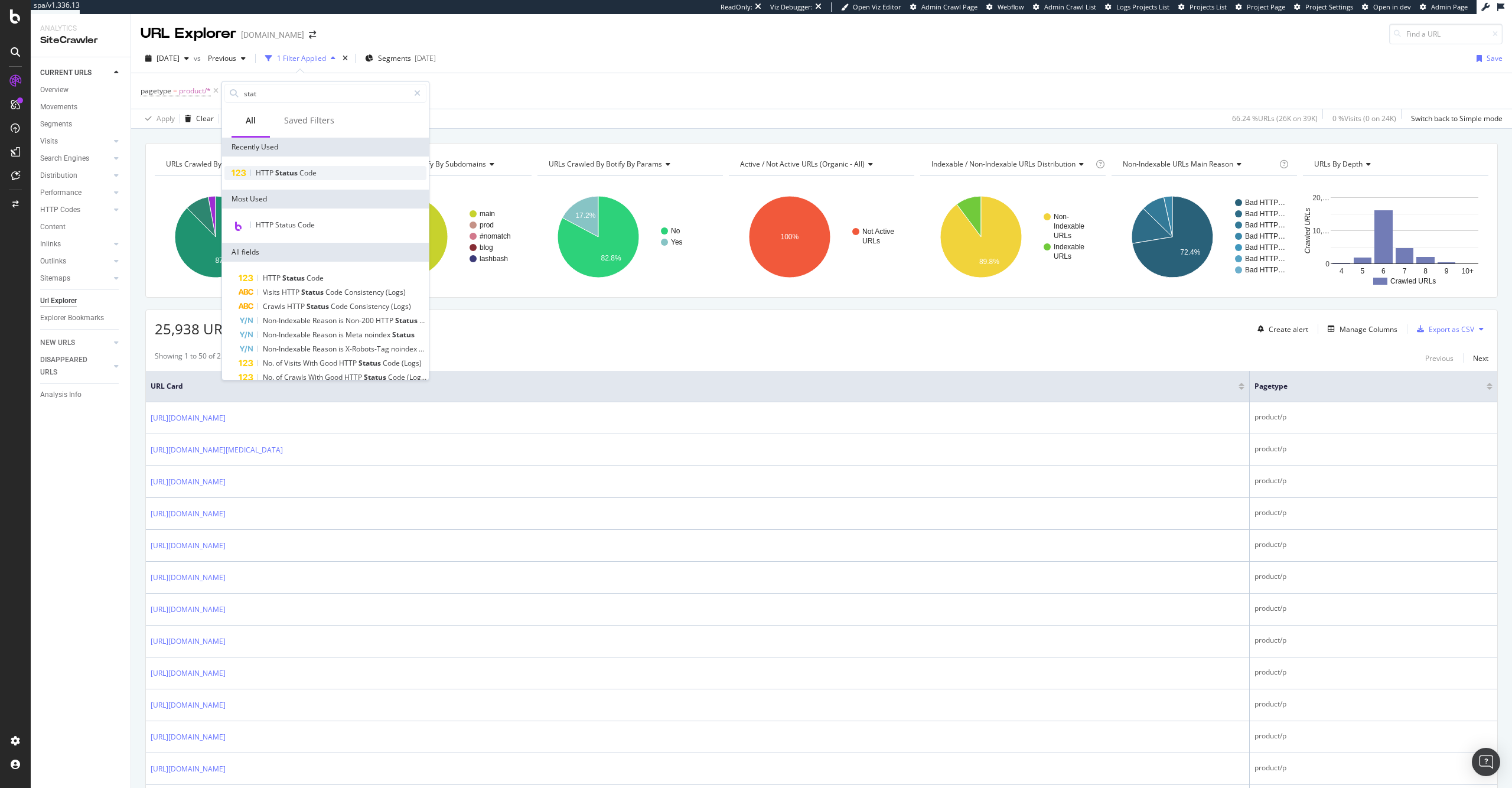
type input "stat"
click at [301, 170] on span "Code" at bounding box center [308, 173] width 17 height 10
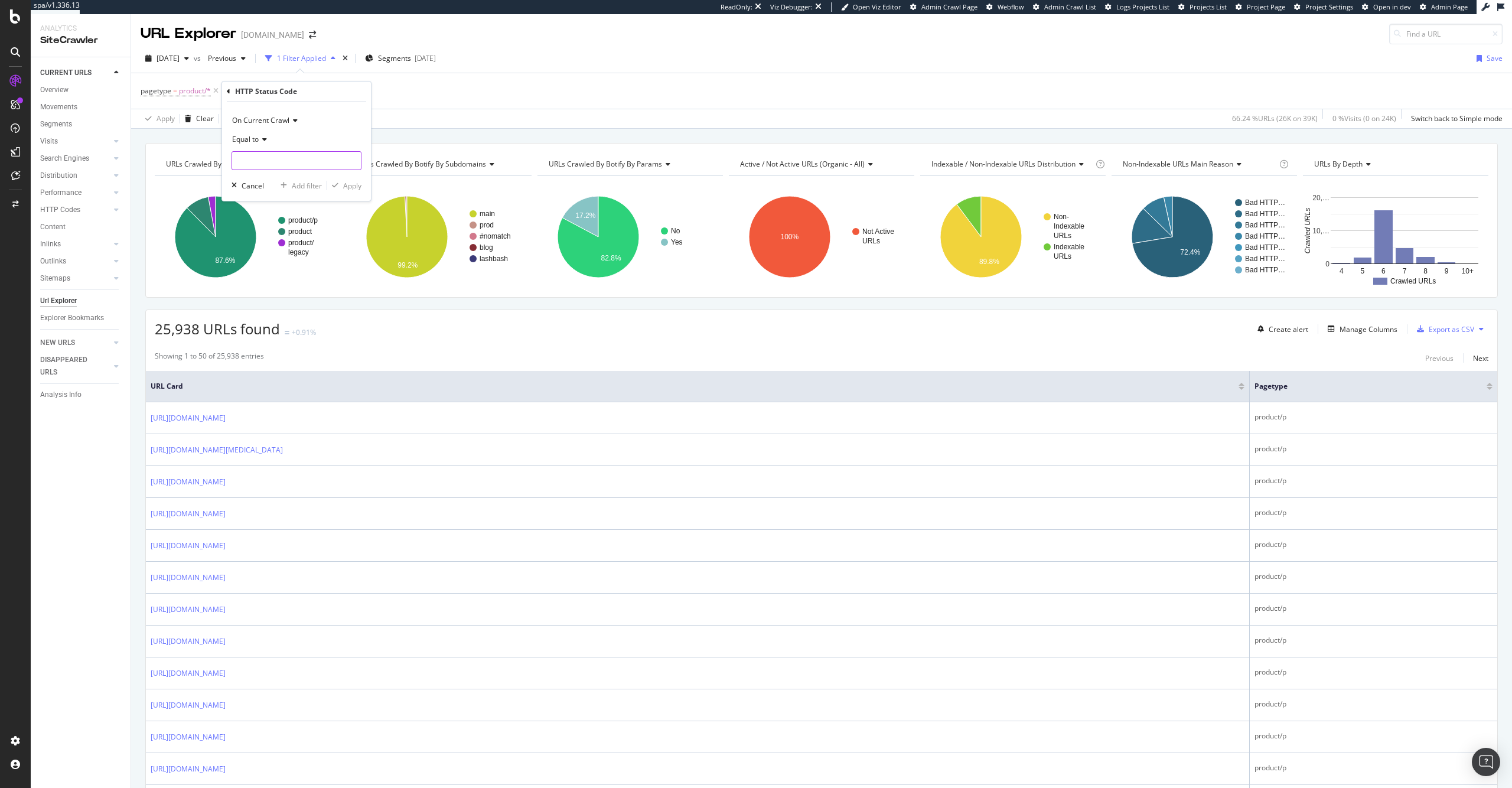
click at [310, 160] on input "number" at bounding box center [296, 161] width 130 height 19
type input "200"
click at [297, 175] on span "200" at bounding box center [278, 176] width 87 height 10
click at [354, 182] on div "Apply" at bounding box center [352, 185] width 19 height 10
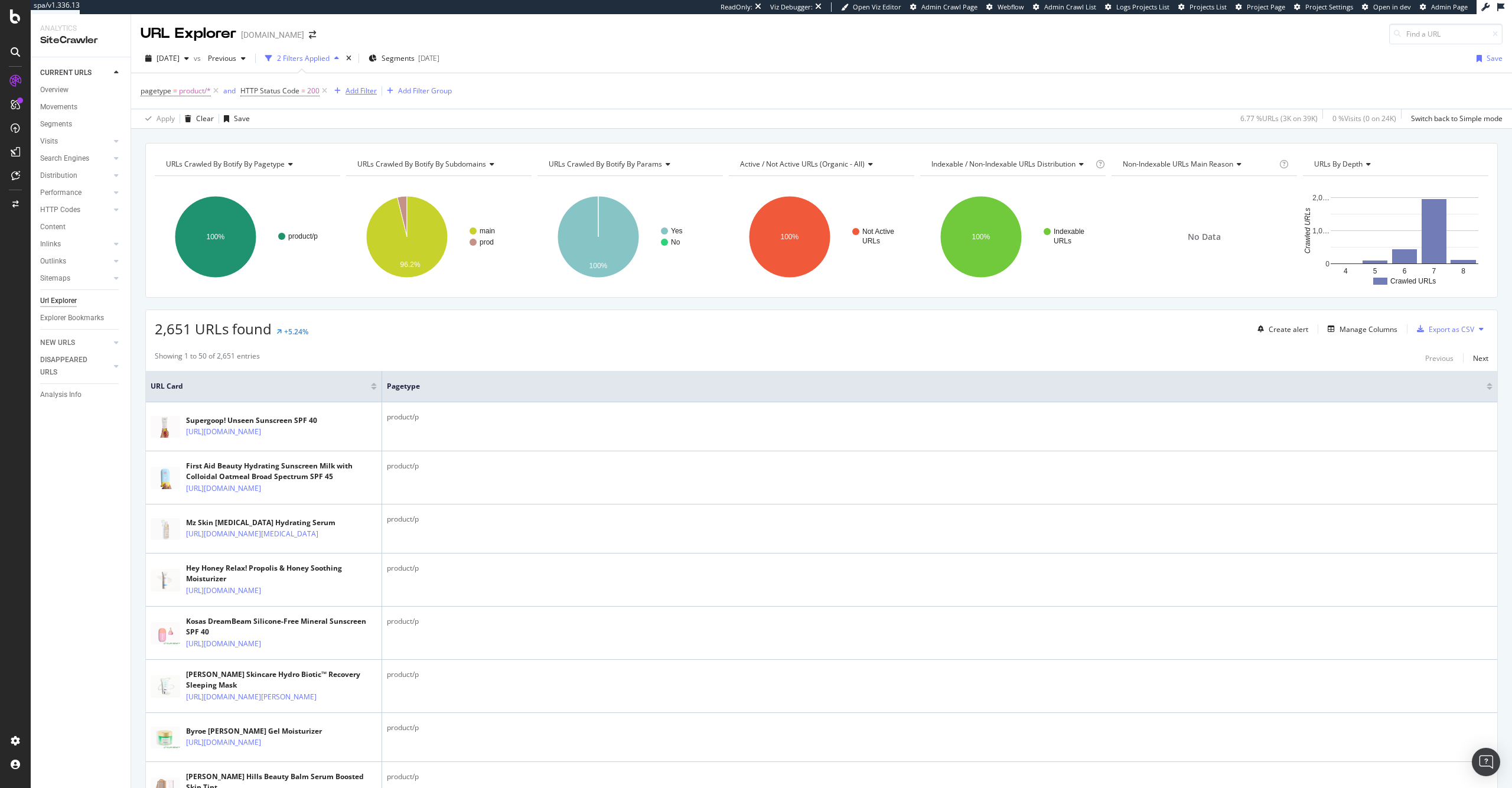
click at [362, 97] on div "pagetype = product/* and HTTP Status Code = 200 Add Filter Add Filter Group" at bounding box center [296, 91] width 311 height 17
click at [362, 90] on div "Add Filter" at bounding box center [361, 90] width 31 height 10
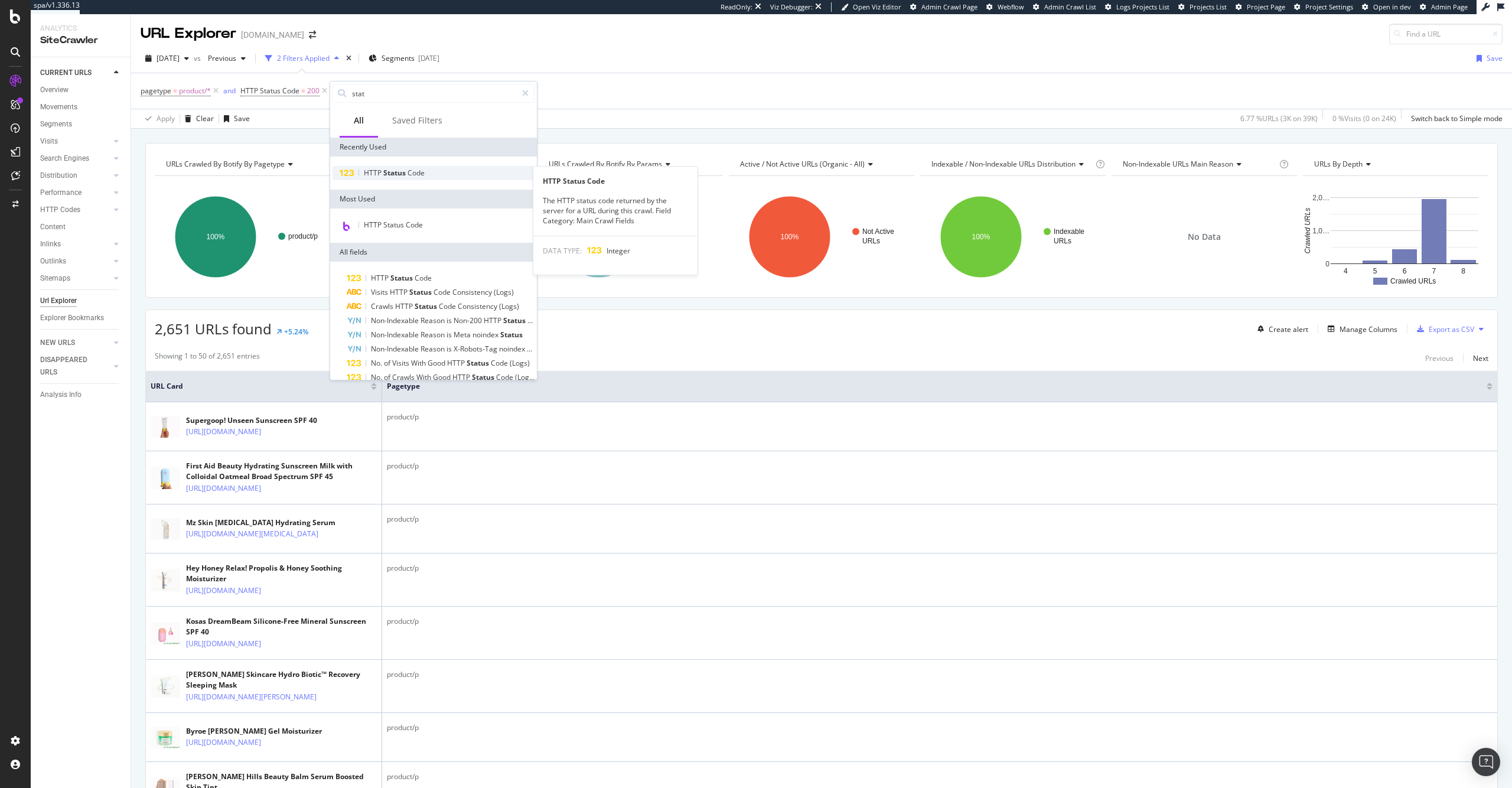
click at [407, 176] on span "Status" at bounding box center [395, 173] width 24 height 10
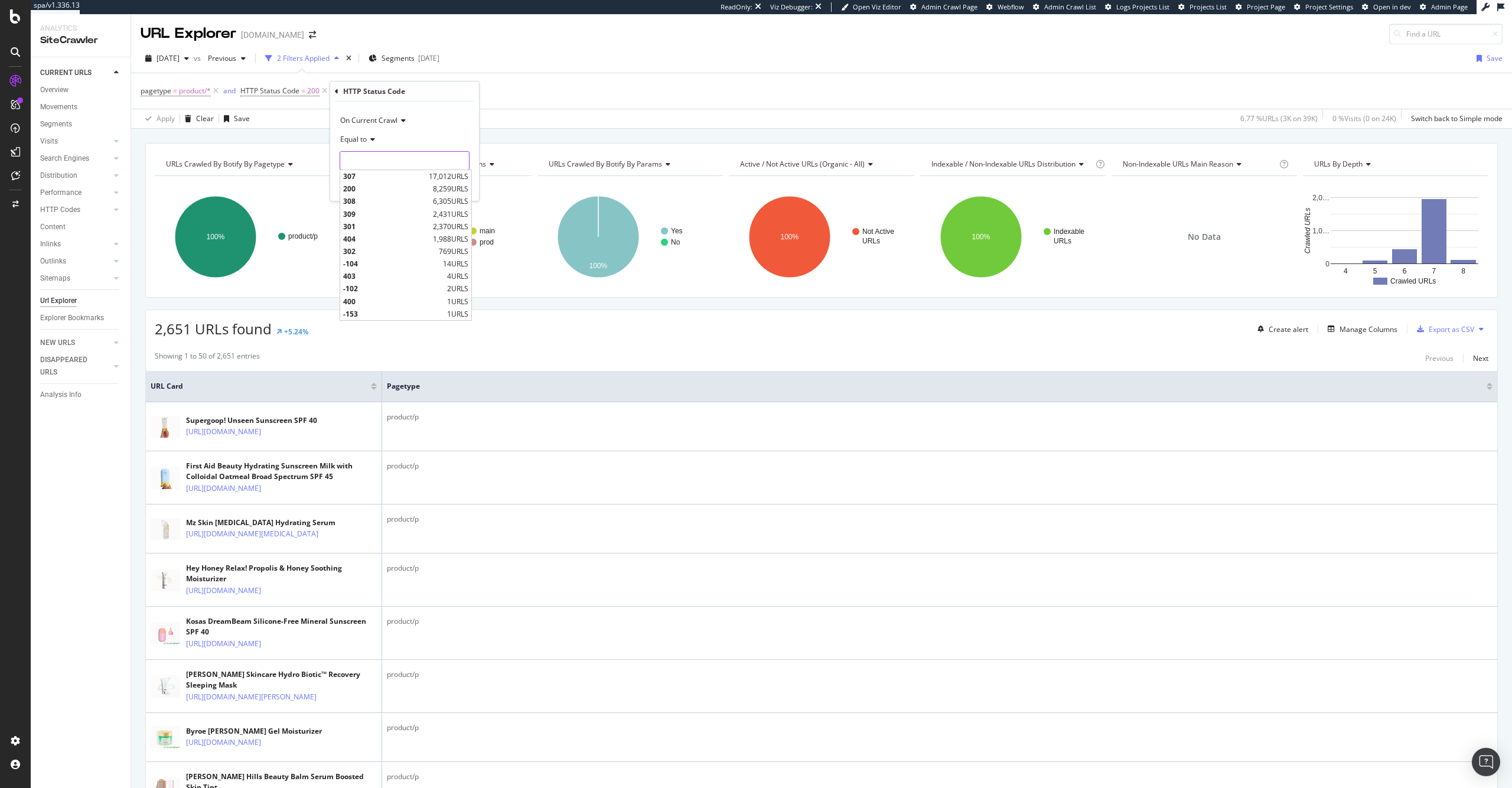
click at [398, 157] on input "number" at bounding box center [404, 161] width 130 height 19
click at [586, 116] on div "Apply Clear Save 6.77 % URLs ( 3K on 39K ) 0 % Visits ( 0 on 24K ) Switch back …" at bounding box center [821, 118] width 1380 height 20
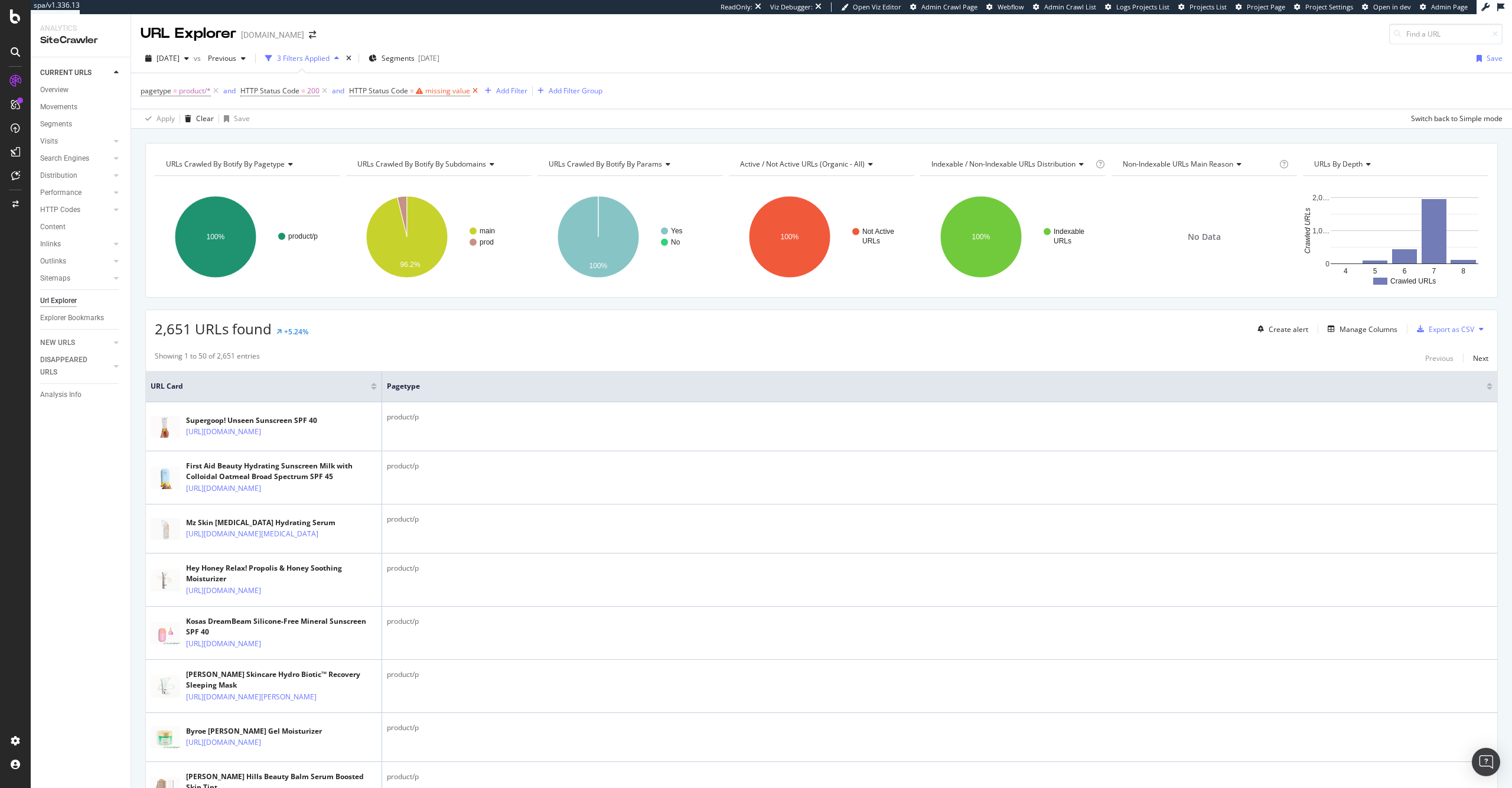
click at [475, 91] on icon at bounding box center [475, 91] width 10 height 12
click at [354, 96] on div "Add Filter" at bounding box center [353, 91] width 47 height 13
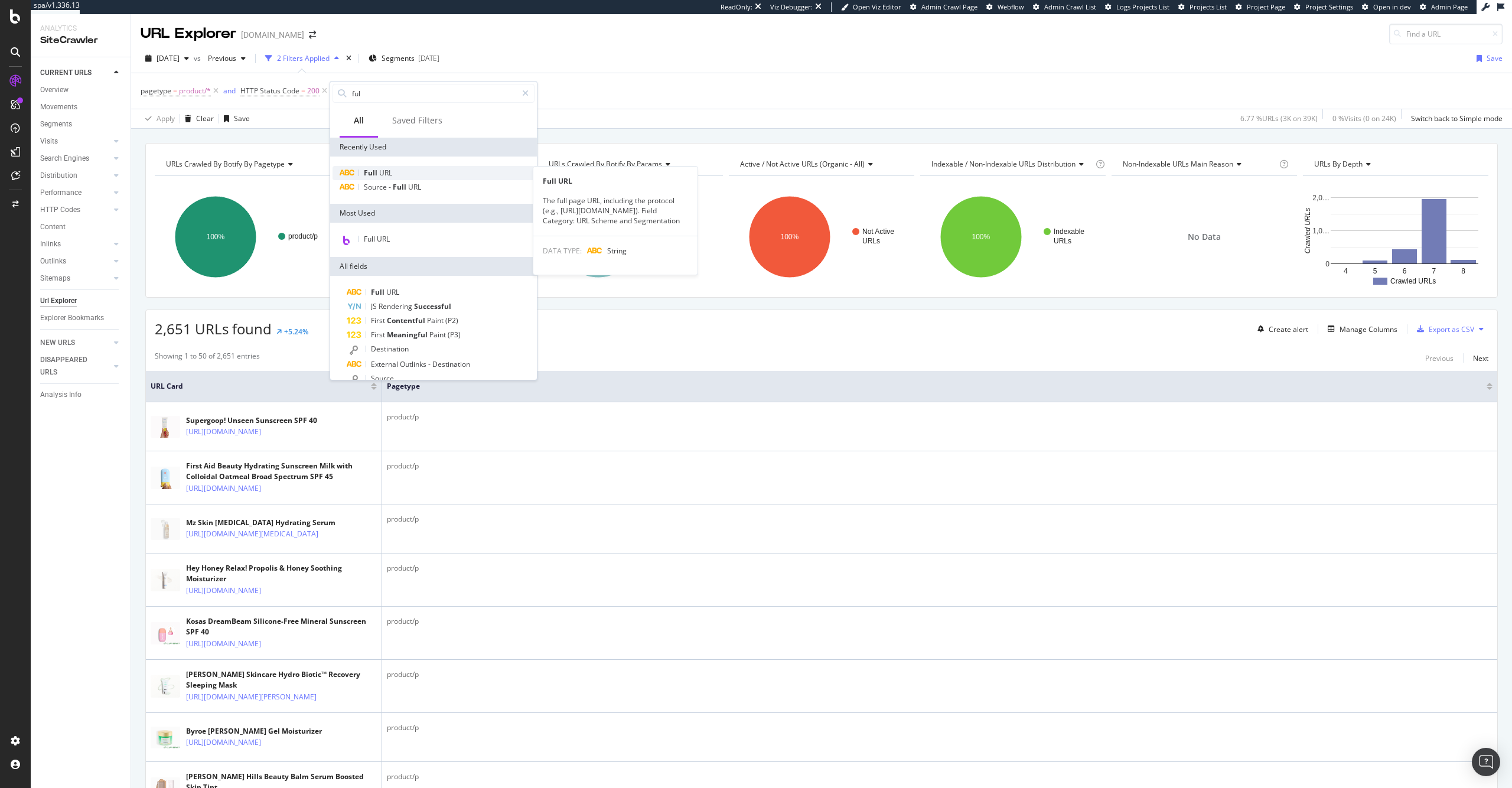
type input "ful"
click at [395, 173] on div "Full URL" at bounding box center [433, 173] width 202 height 14
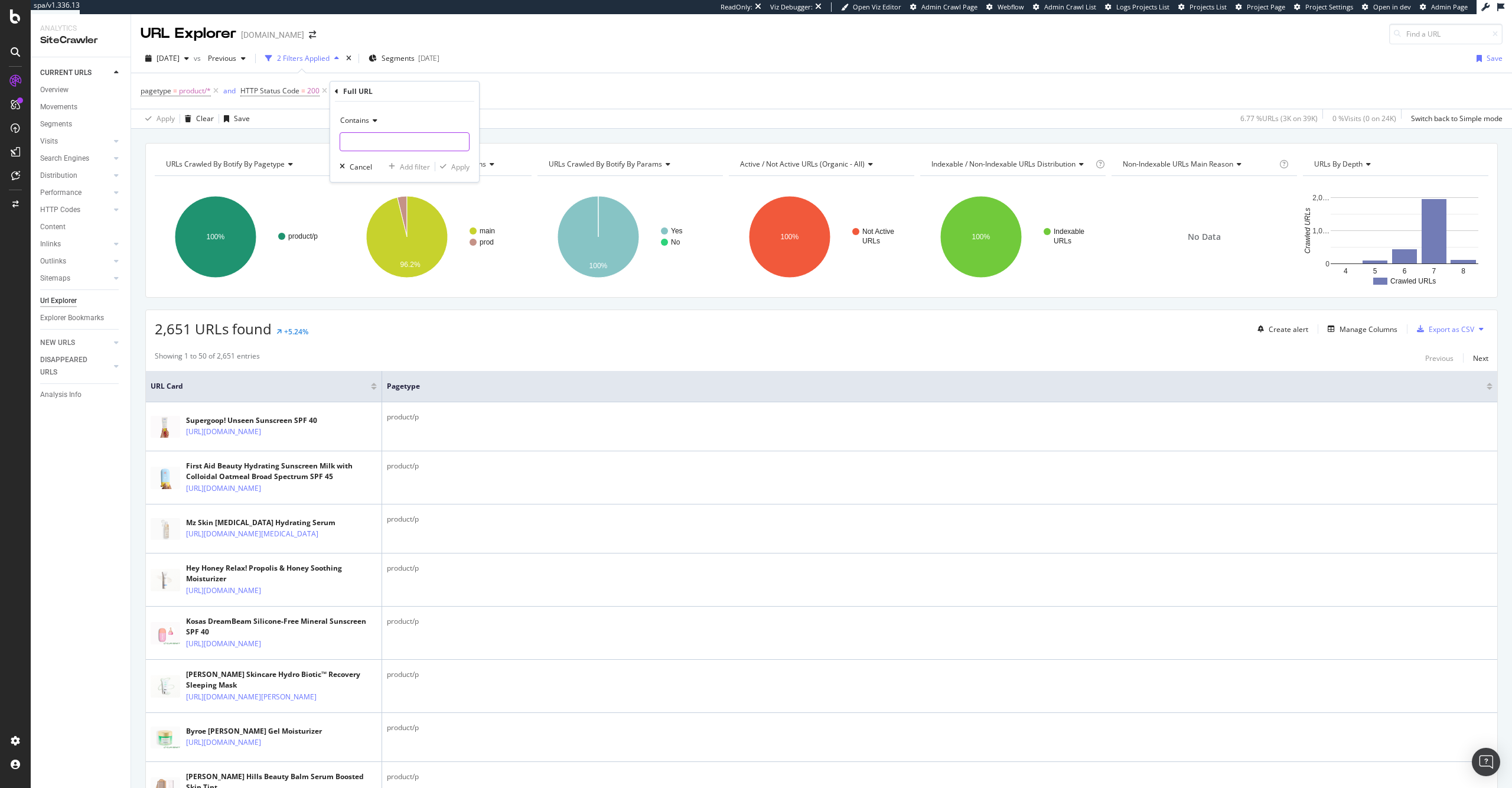
click at [388, 140] on input "text" at bounding box center [404, 142] width 129 height 19
type input "www.ipsy.com"
click at [454, 165] on div "Apply" at bounding box center [460, 167] width 19 height 10
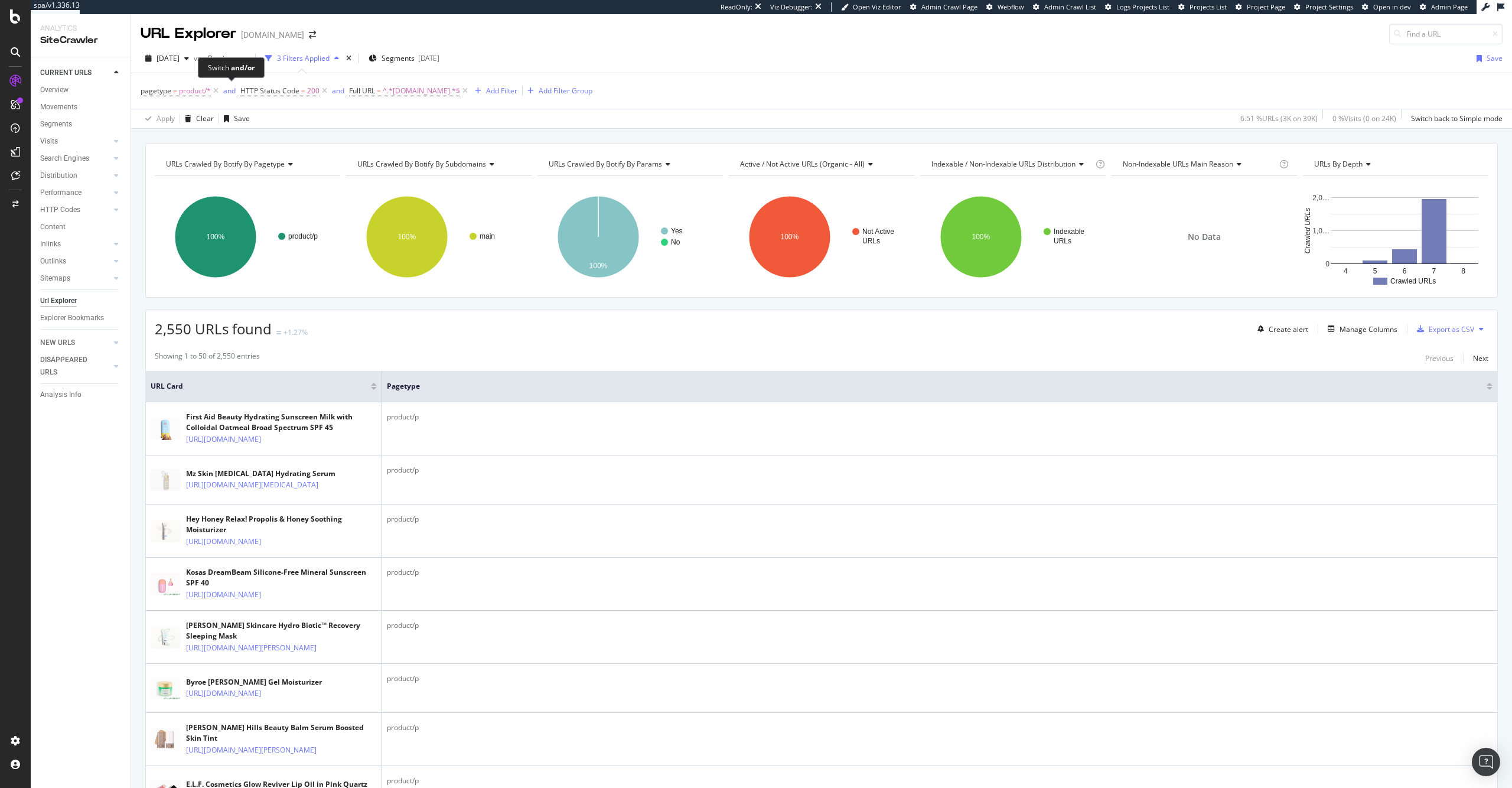
click at [243, 61] on div "Switch and/or" at bounding box center [231, 68] width 67 height 21
click at [251, 55] on div "button" at bounding box center [243, 59] width 14 height 7
click at [285, 142] on div "2025 Jul. 27th" at bounding box center [261, 145] width 62 height 11
drag, startPoint x: 341, startPoint y: 371, endPoint x: 245, endPoint y: 358, distance: 96.9
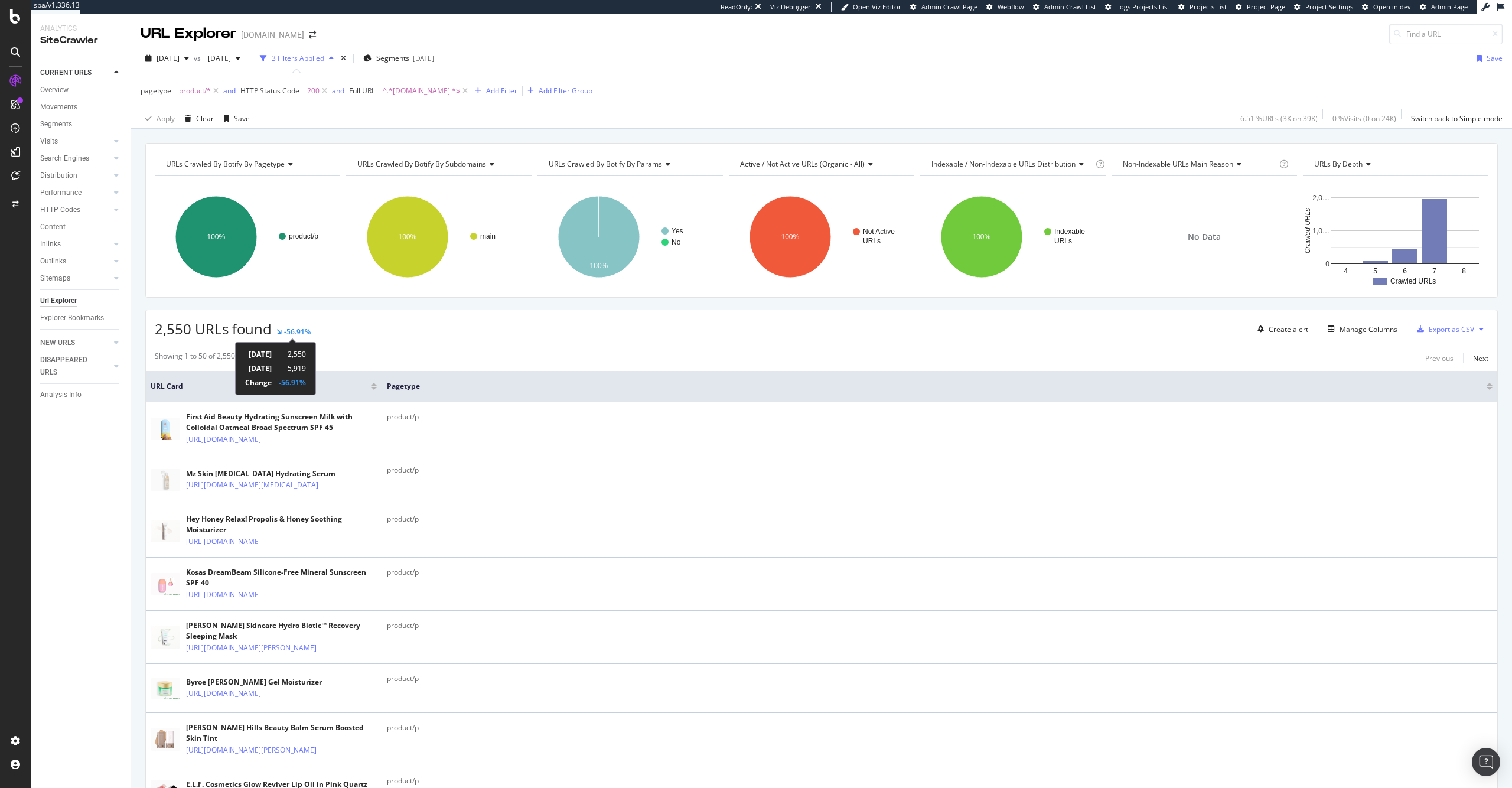
click at [245, 358] on div "24th August 2025 2,550 27th July 2025 5,919 Change -56.91%" at bounding box center [275, 368] width 81 height 53
click at [271, 356] on td "24th August 2025" at bounding box center [258, 355] width 26 height 14
click at [231, 57] on span "2025 Jul. 27th" at bounding box center [217, 58] width 28 height 10
click at [310, 124] on div "38.5K URLs" at bounding box center [317, 123] width 36 height 11
click at [251, 62] on div "button" at bounding box center [243, 59] width 14 height 7
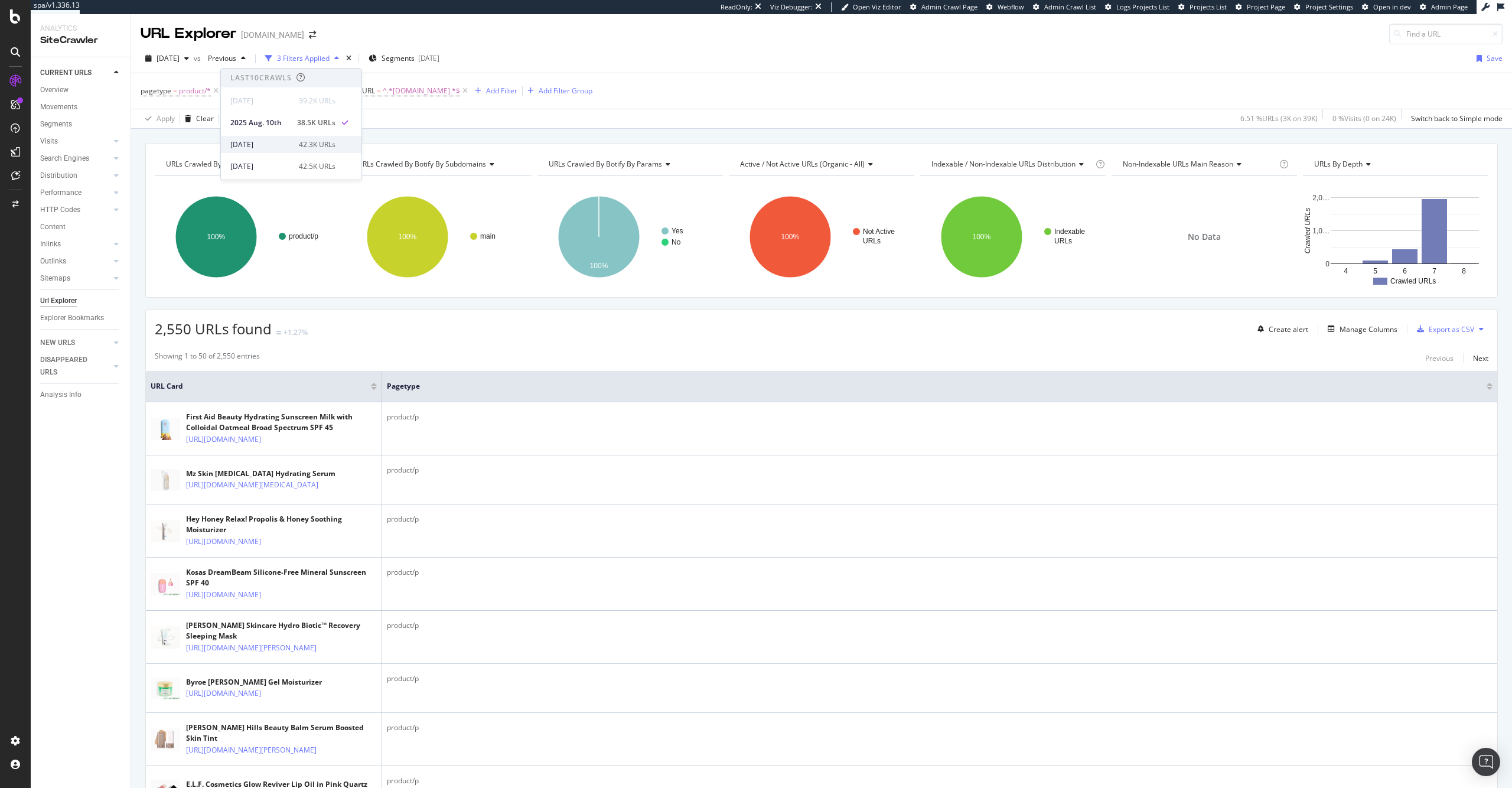
click at [312, 145] on div "42.3K URLs" at bounding box center [317, 145] width 36 height 11
drag, startPoint x: 337, startPoint y: 369, endPoint x: 303, endPoint y: 358, distance: 35.7
click at [303, 358] on tbody "24th August 2025 2,550 3rd August 2025 5,879 Change -56.62%" at bounding box center [276, 368] width 61 height 42
click at [306, 369] on td "5,879" at bounding box center [288, 369] width 34 height 14
click at [245, 66] on div "2025 Aug. 3rd" at bounding box center [224, 59] width 42 height 18
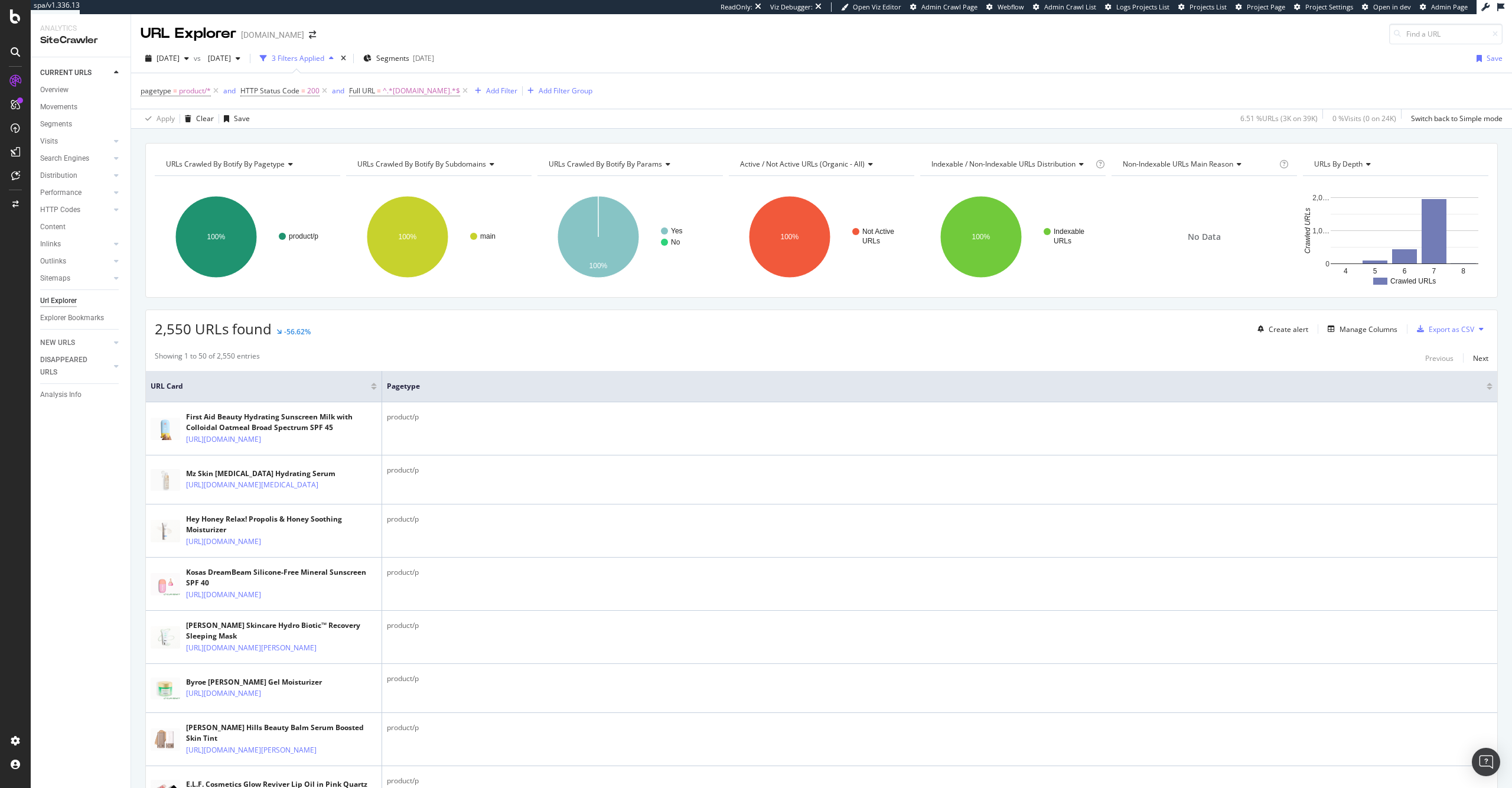
click at [328, 311] on div "2,550 URLs found -56.62% Create alert Manage Columns Export as CSV" at bounding box center [821, 325] width 1351 height 29
click at [306, 366] on td "5,879" at bounding box center [288, 369] width 34 height 14
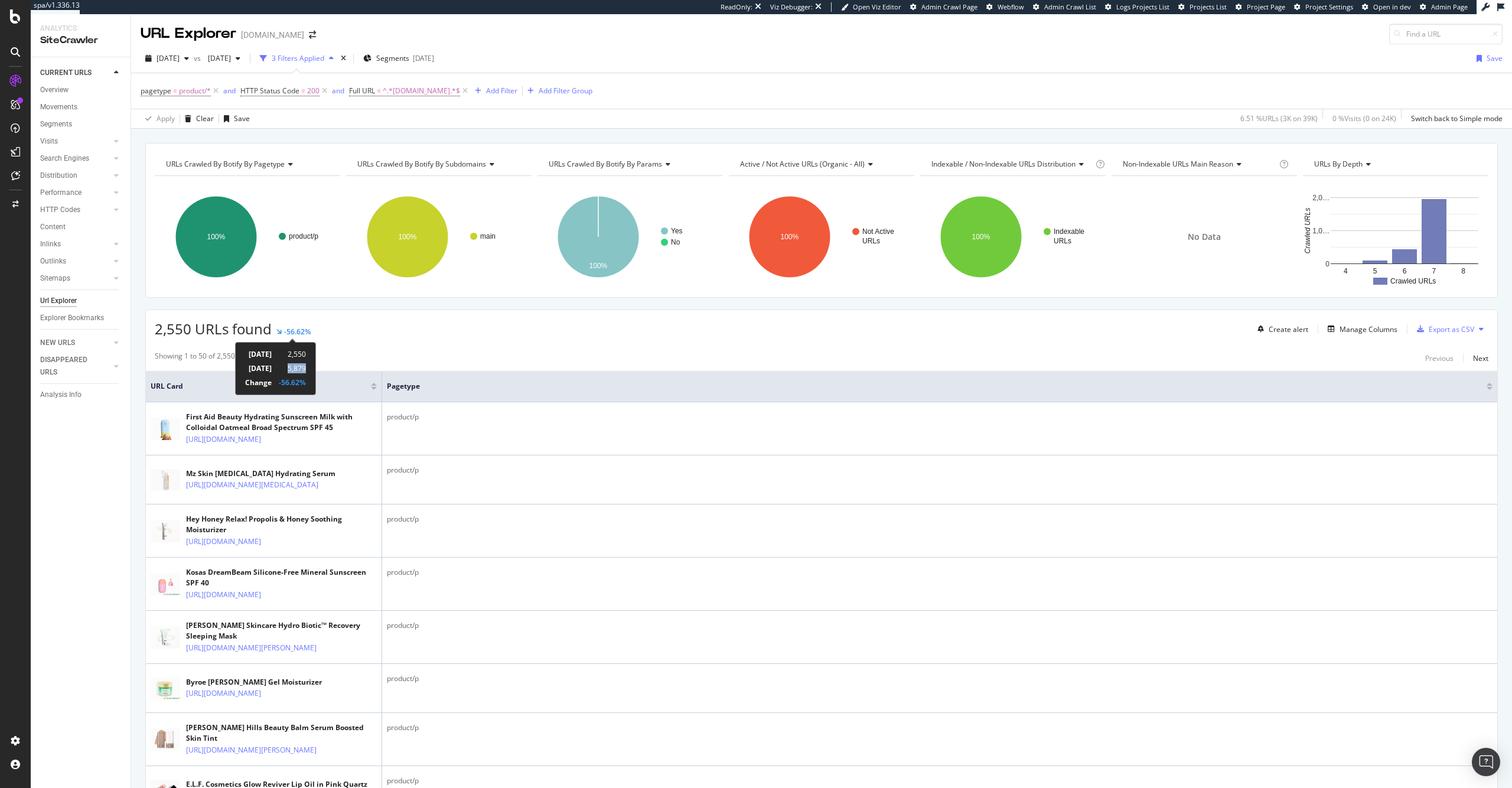
click at [306, 366] on td "5,879" at bounding box center [288, 369] width 34 height 14
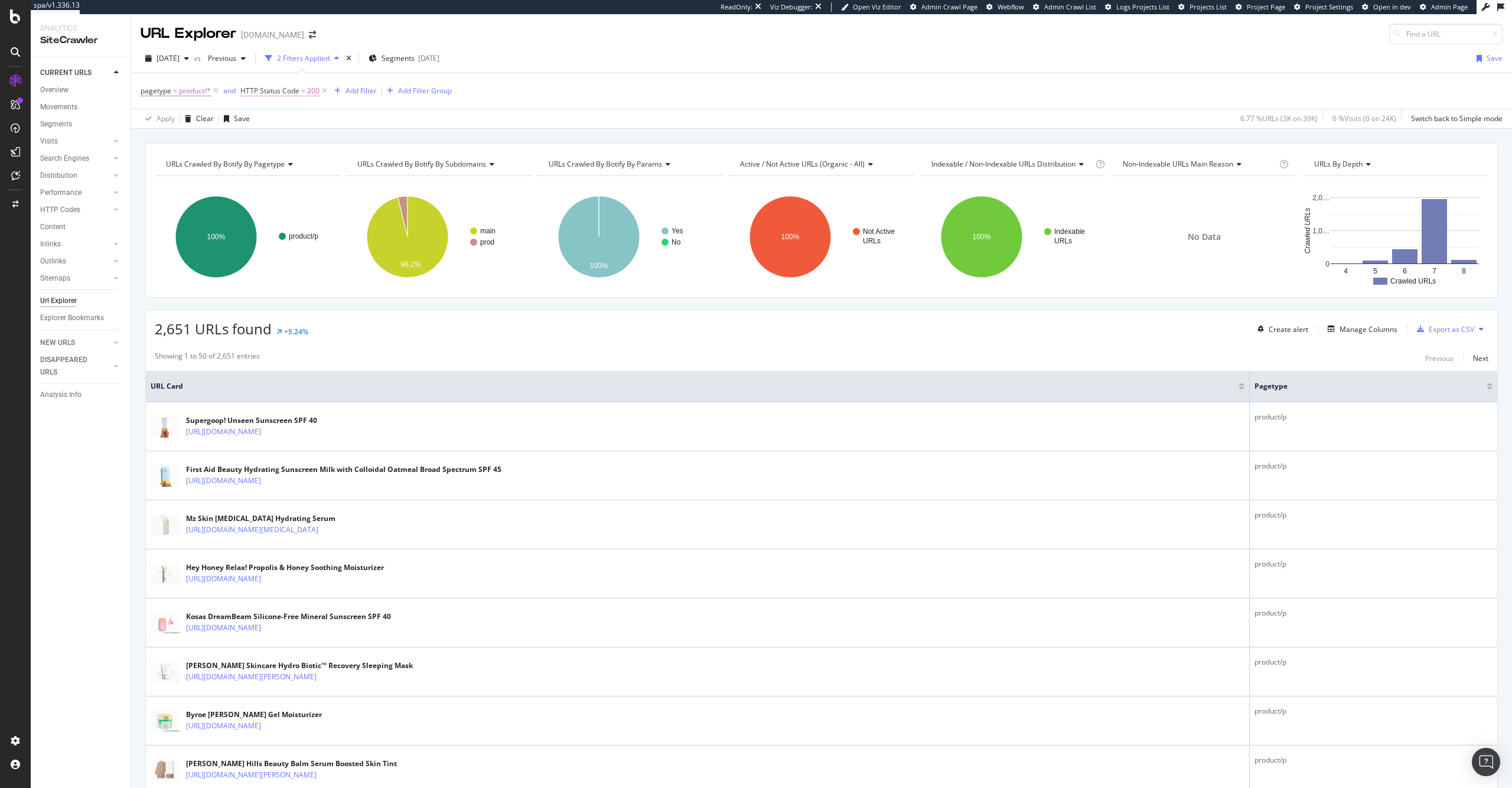
click at [293, 93] on span "HTTP Status Code" at bounding box center [270, 90] width 59 height 10
click at [290, 148] on div "Equal to 200 200" at bounding box center [316, 148] width 130 height 40
click at [292, 155] on input "200" at bounding box center [316, 159] width 130 height 19
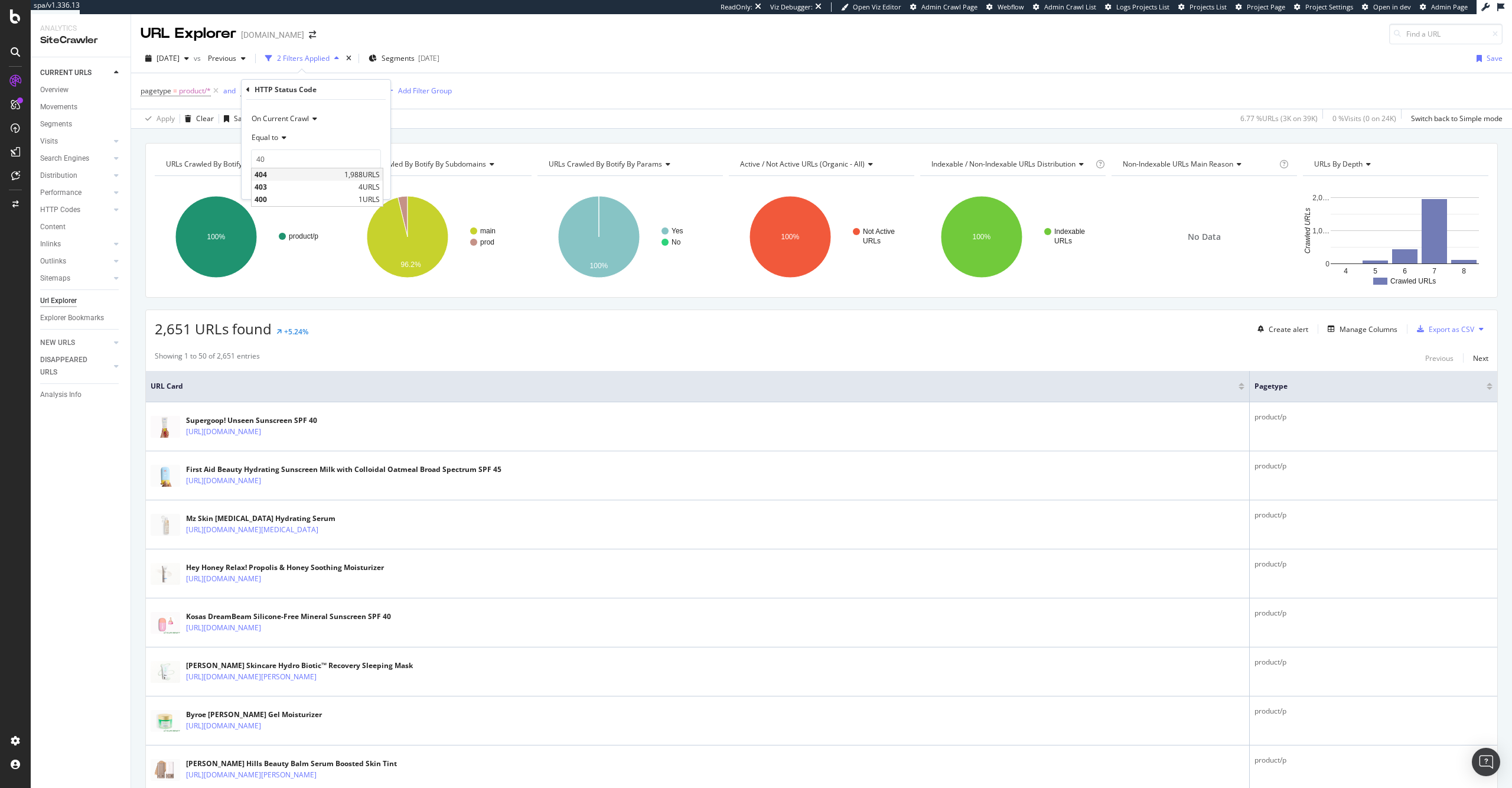
click at [294, 171] on span "404" at bounding box center [298, 174] width 87 height 10
type input "404"
click at [361, 181] on div "button" at bounding box center [355, 184] width 16 height 7
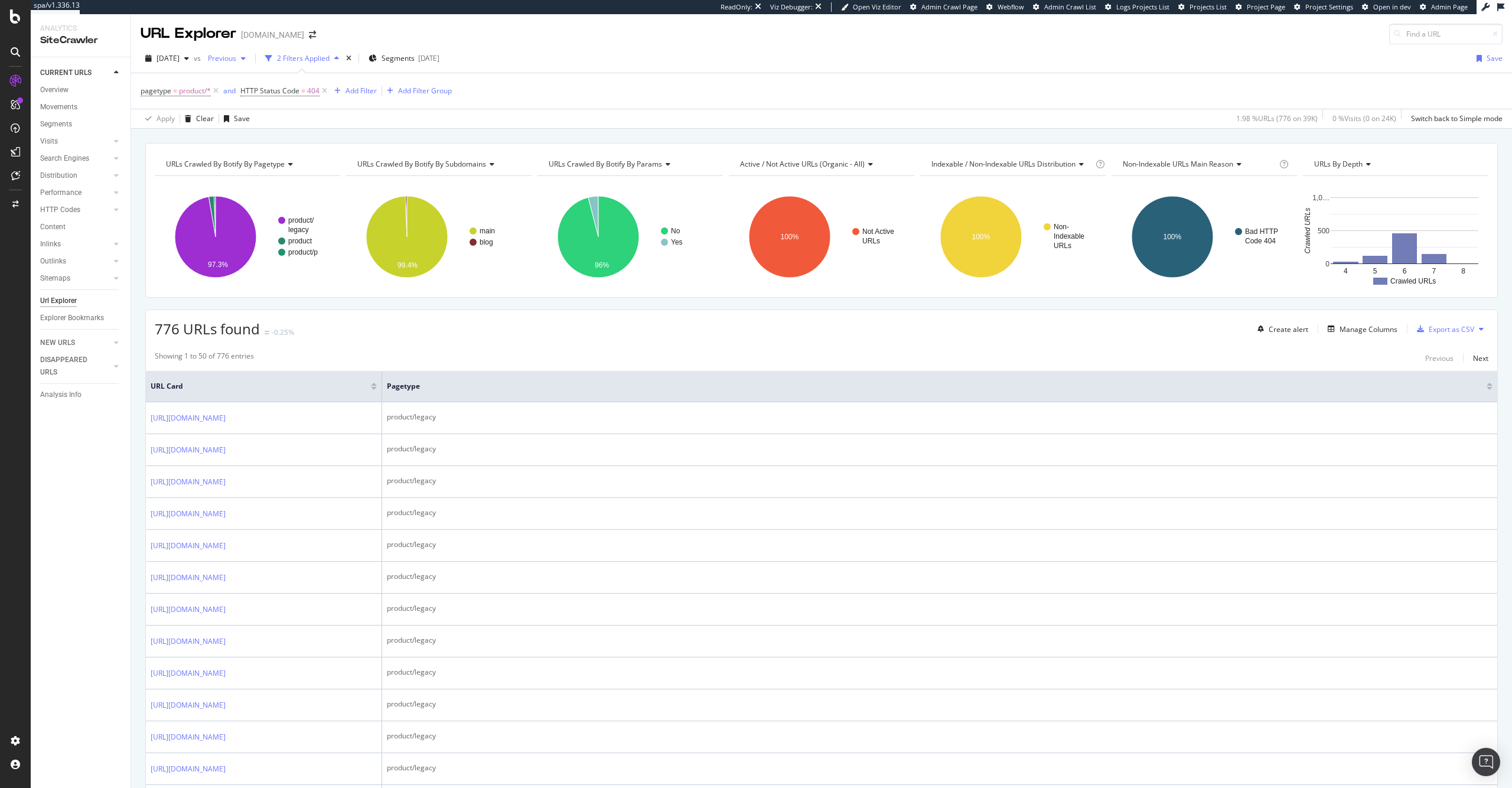
click at [236, 60] on span "Previous" at bounding box center [219, 58] width 33 height 10
click at [297, 136] on div "2025 Jul. 20th 42.2K URLs" at bounding box center [291, 143] width 140 height 17
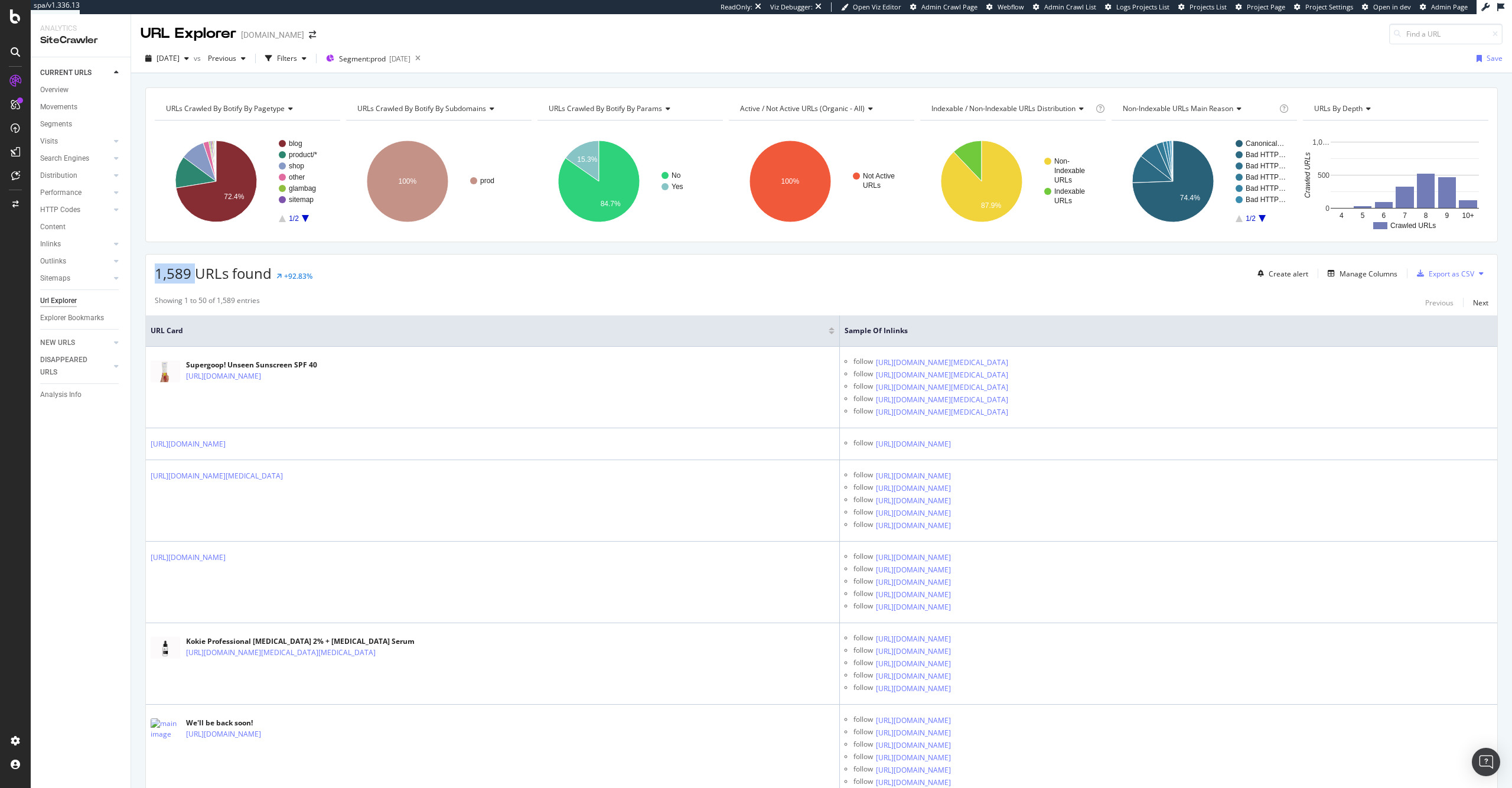
drag, startPoint x: 193, startPoint y: 275, endPoint x: 148, endPoint y: 273, distance: 45.0
click at [148, 273] on div "1,589 URLs found +92.83% Create alert Manage Columns Export as CSV" at bounding box center [821, 269] width 1351 height 29
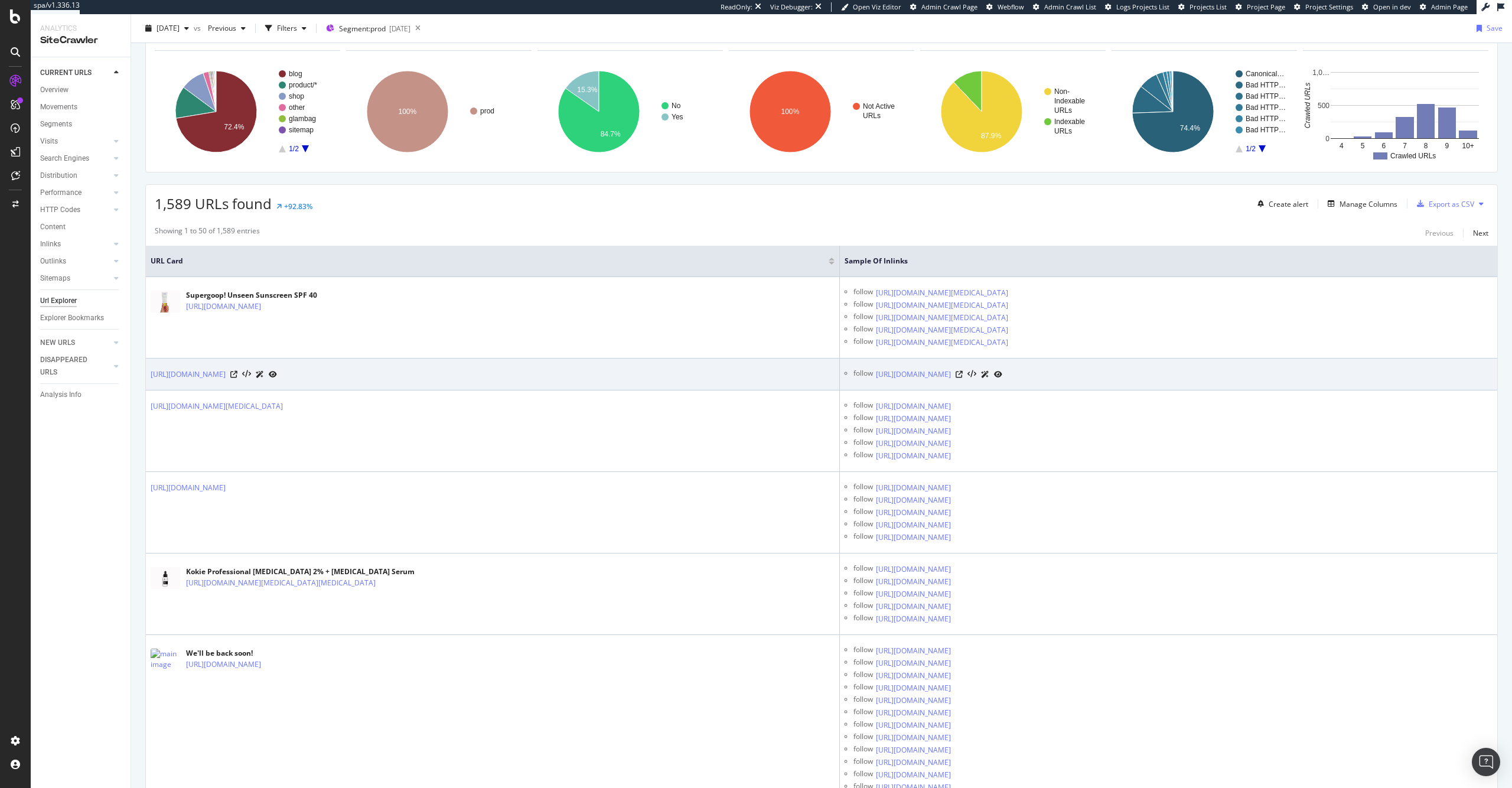
scroll to position [111, 0]
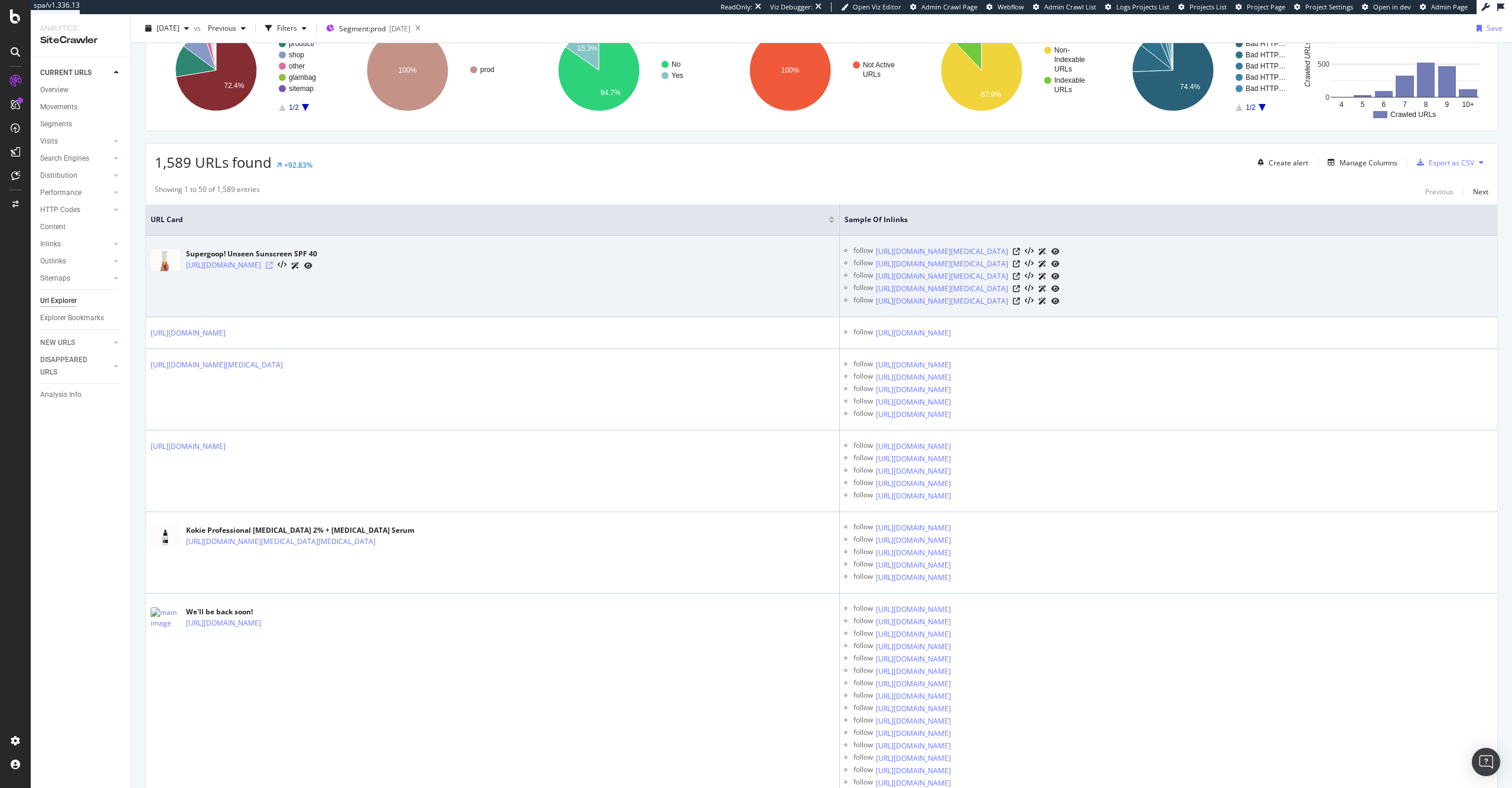
click at [273, 267] on icon at bounding box center [269, 265] width 7 height 7
click at [1020, 248] on icon at bounding box center [1016, 252] width 7 height 7
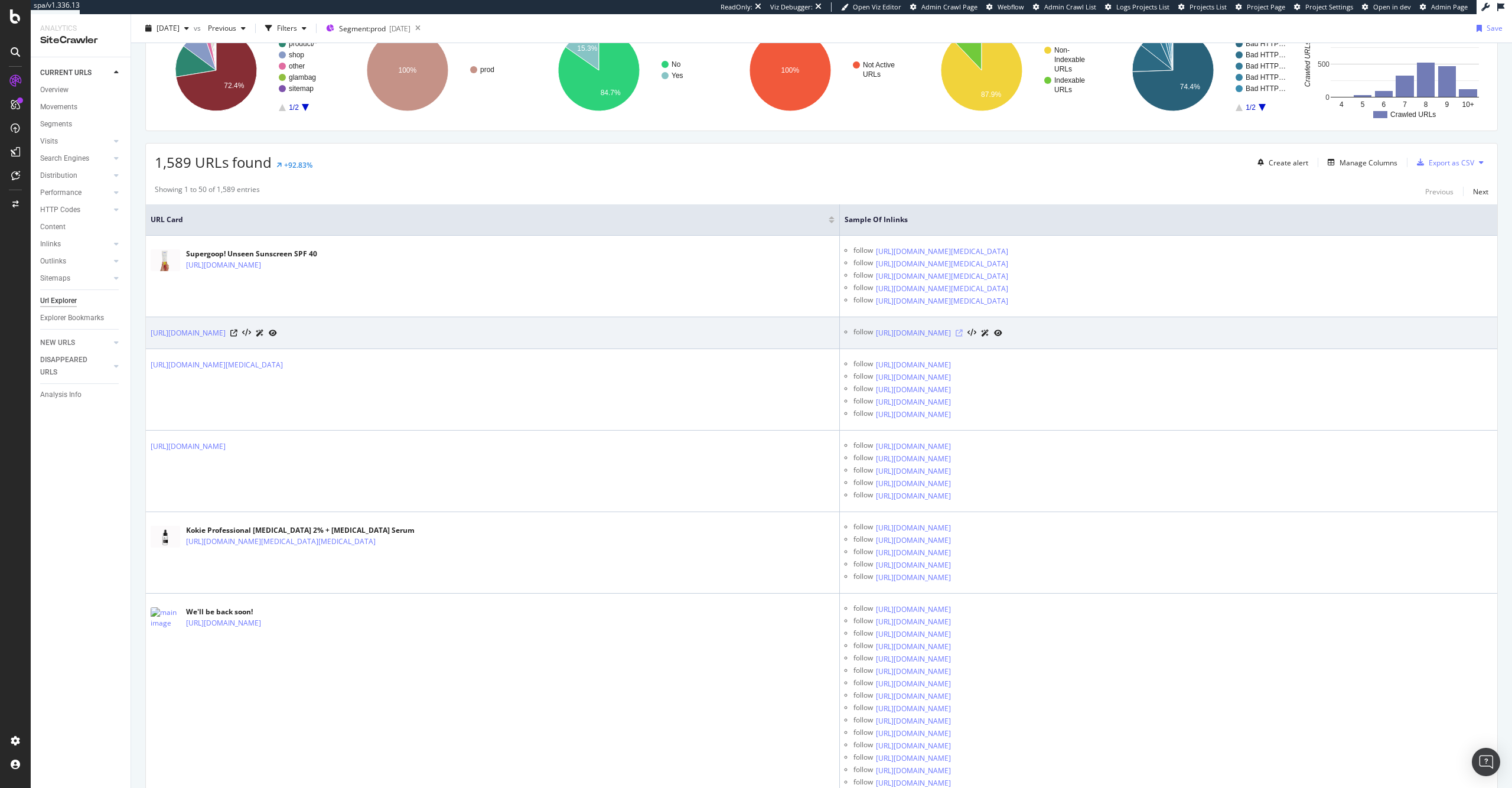
click at [963, 335] on icon at bounding box center [959, 333] width 7 height 7
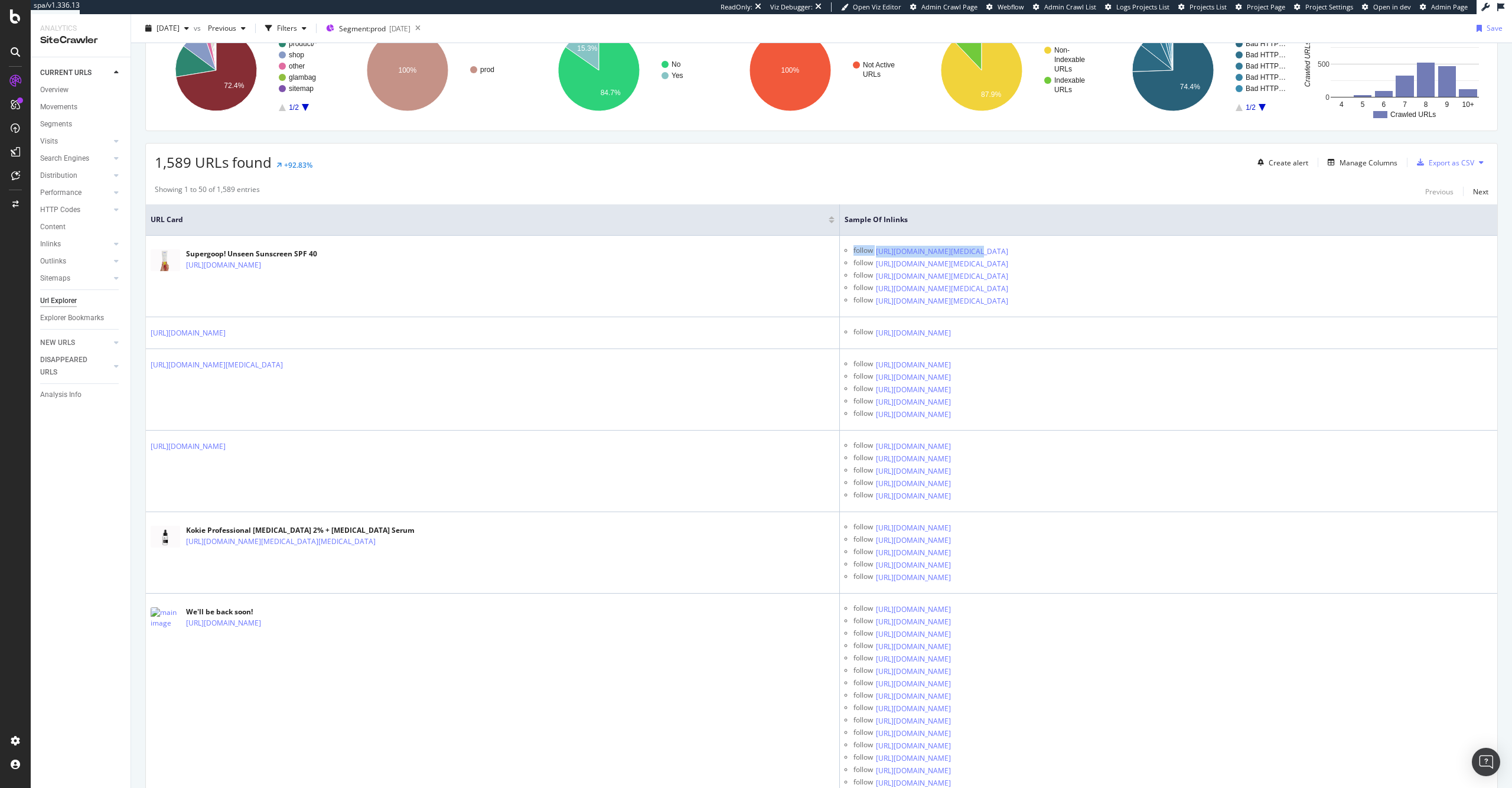
drag, startPoint x: 854, startPoint y: 245, endPoint x: 933, endPoint y: 161, distance: 115.3
click at [945, 251] on td "follow https://www.ipsy.com/blog/does-sunscreen-prevent-tanning follow https://…" at bounding box center [1168, 276] width 657 height 81
copy div "follow https://www.ipsy.com/blog/"
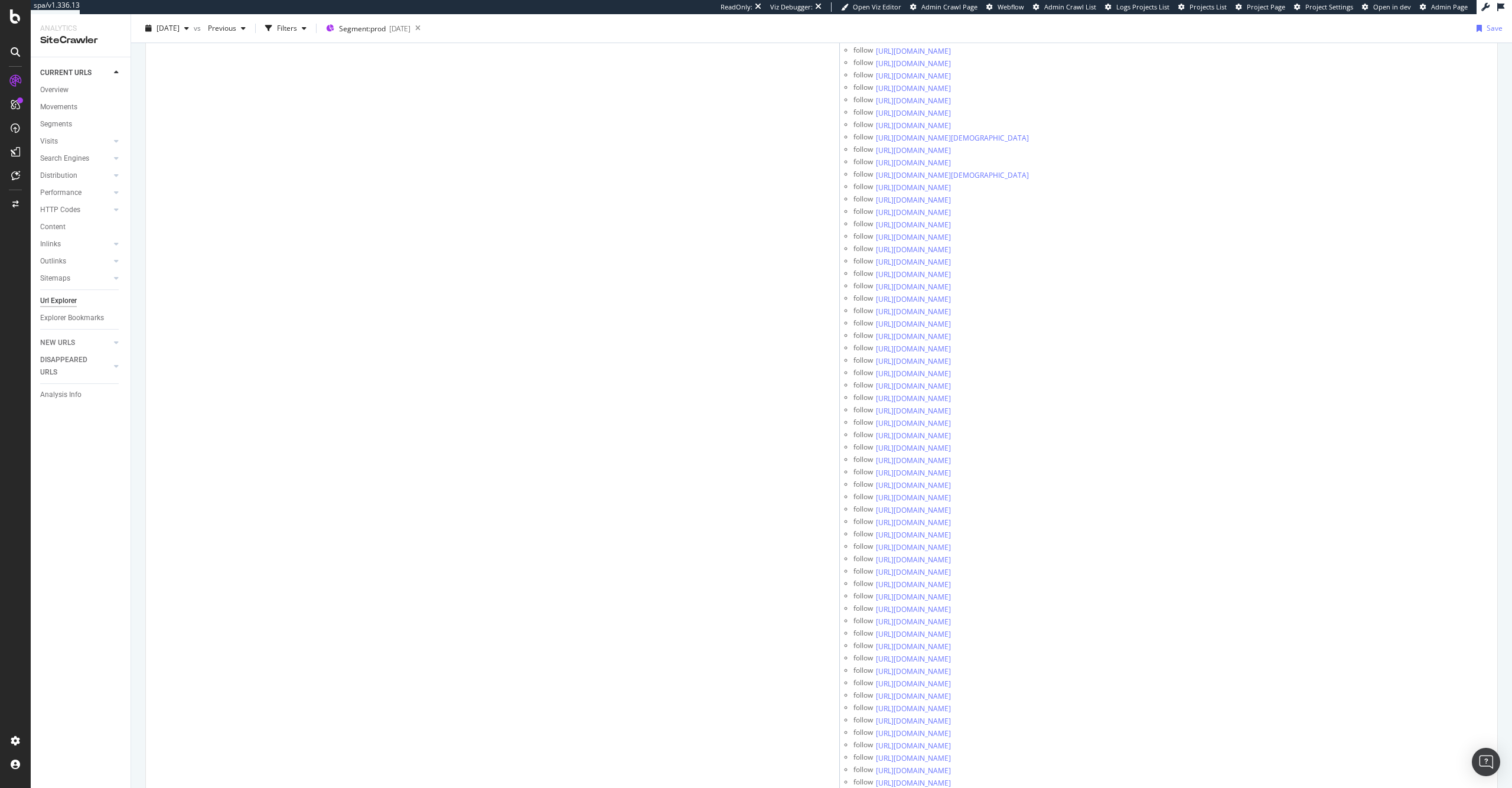
scroll to position [94906, 0]
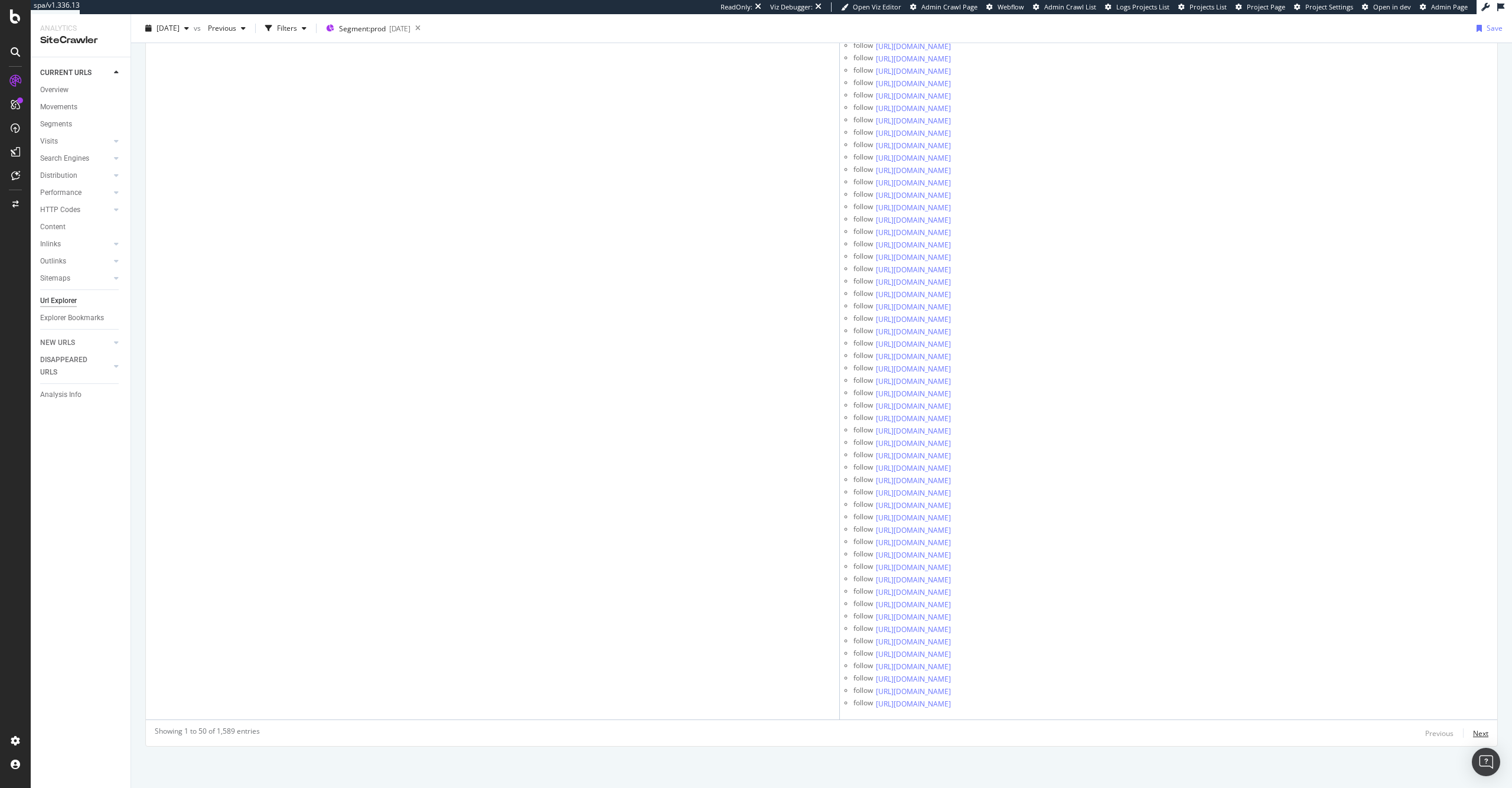
click at [1473, 731] on div "Next" at bounding box center [1480, 733] width 16 height 10
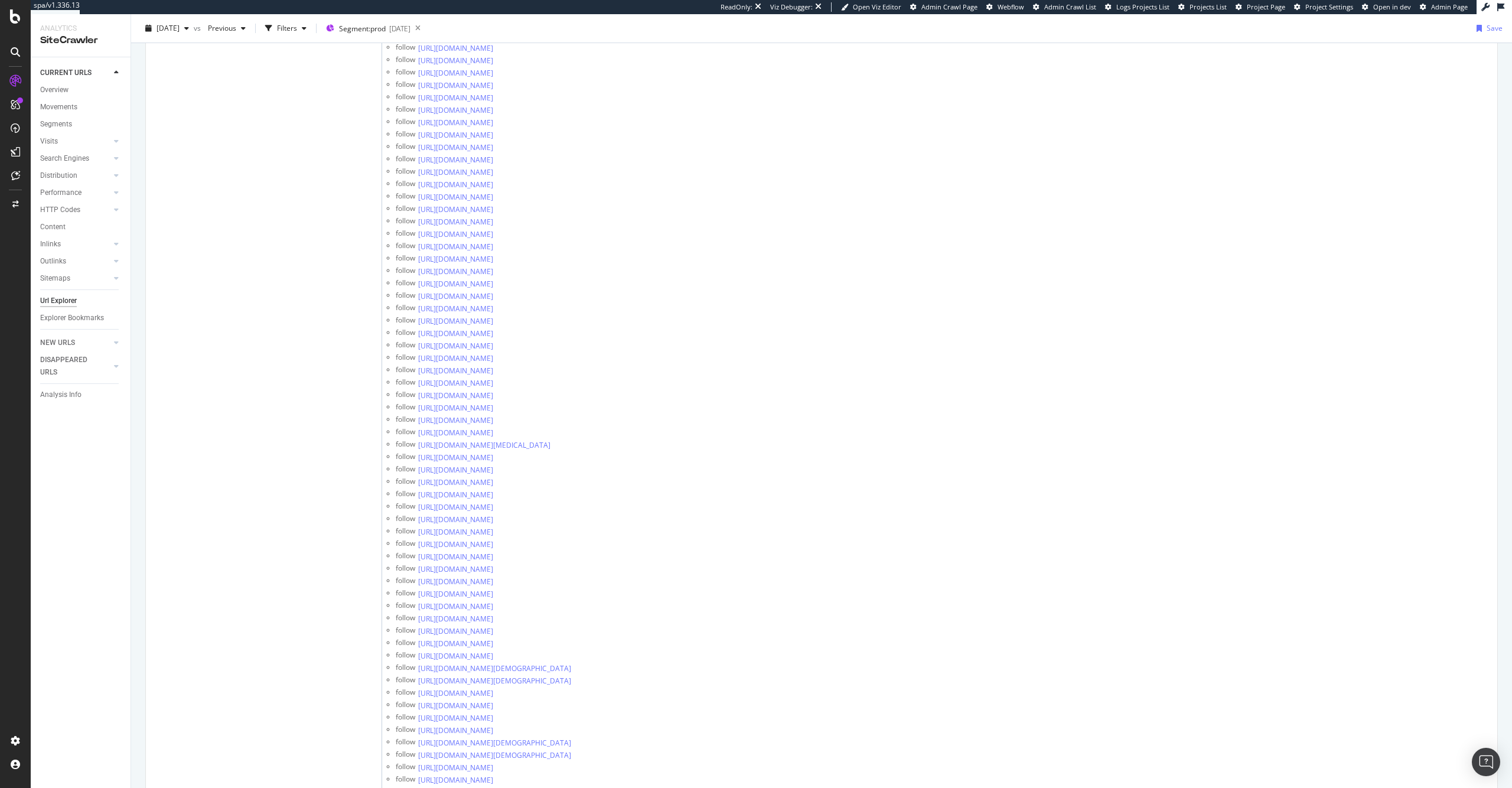
scroll to position [0, 0]
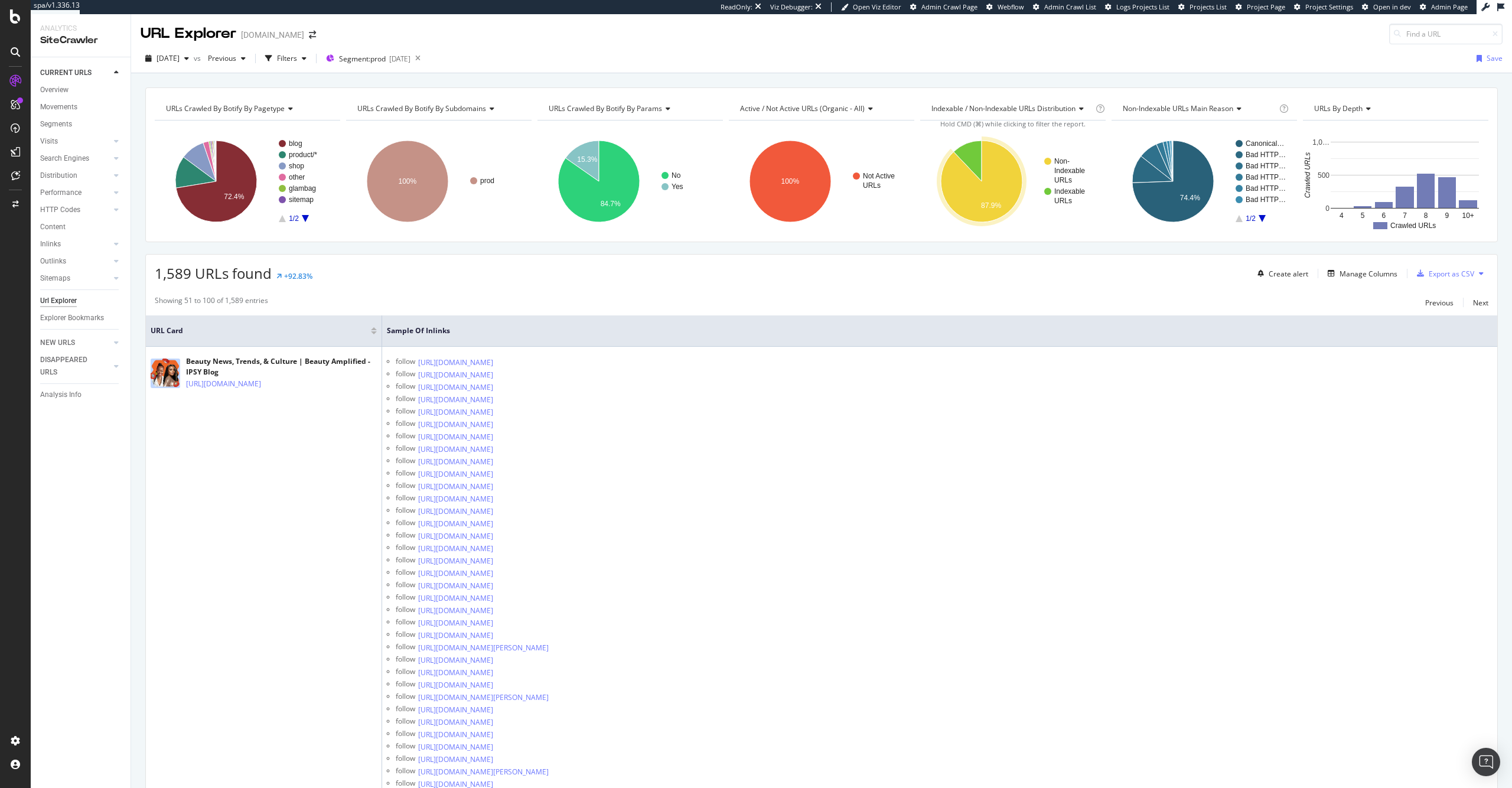
drag, startPoint x: 405, startPoint y: 264, endPoint x: 413, endPoint y: 264, distance: 8.0
click at [1434, 298] on div "Previous" at bounding box center [1438, 303] width 28 height 10
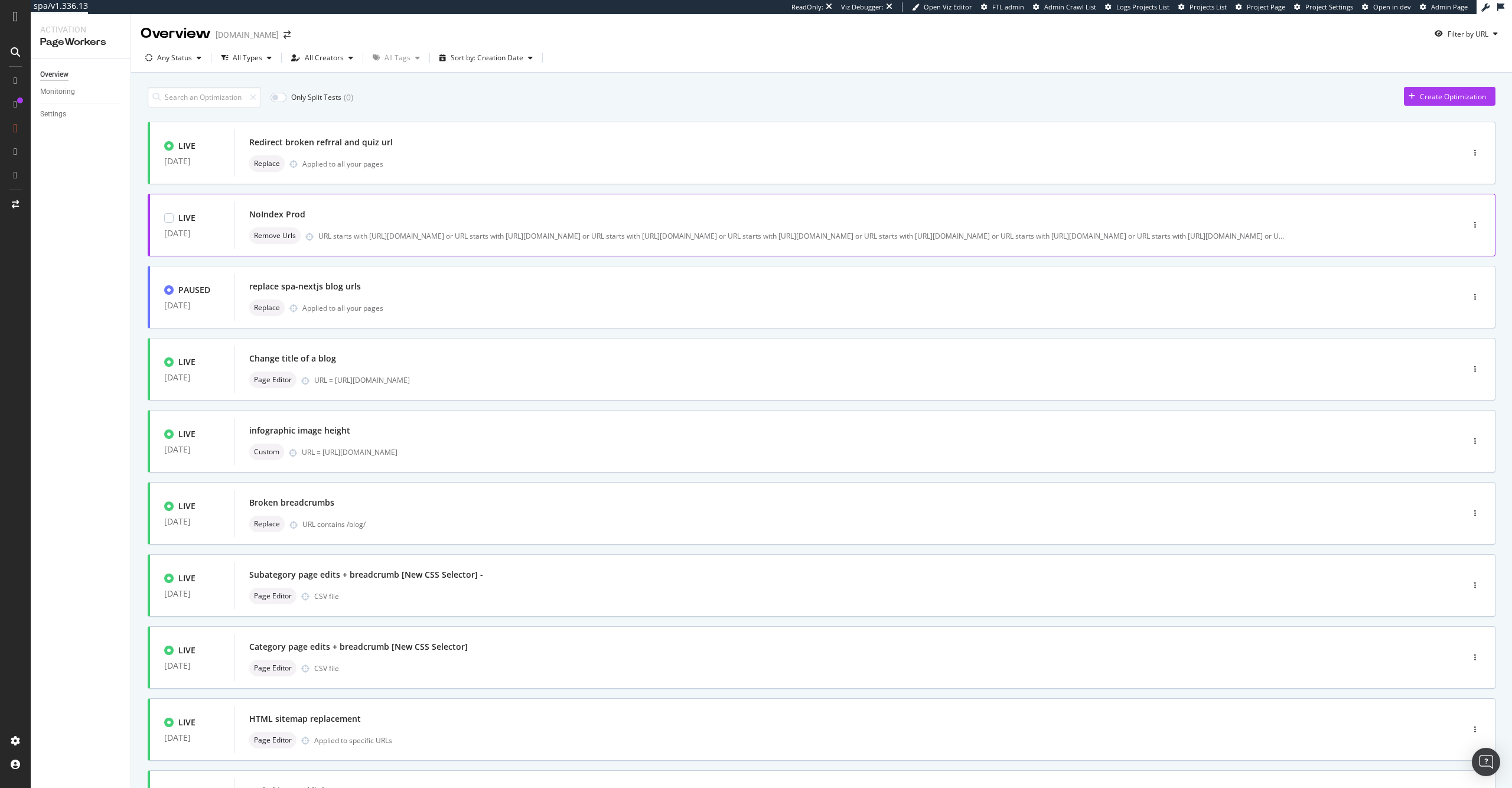
click at [356, 217] on div "NoIndex Prod" at bounding box center [831, 215] width 1163 height 17
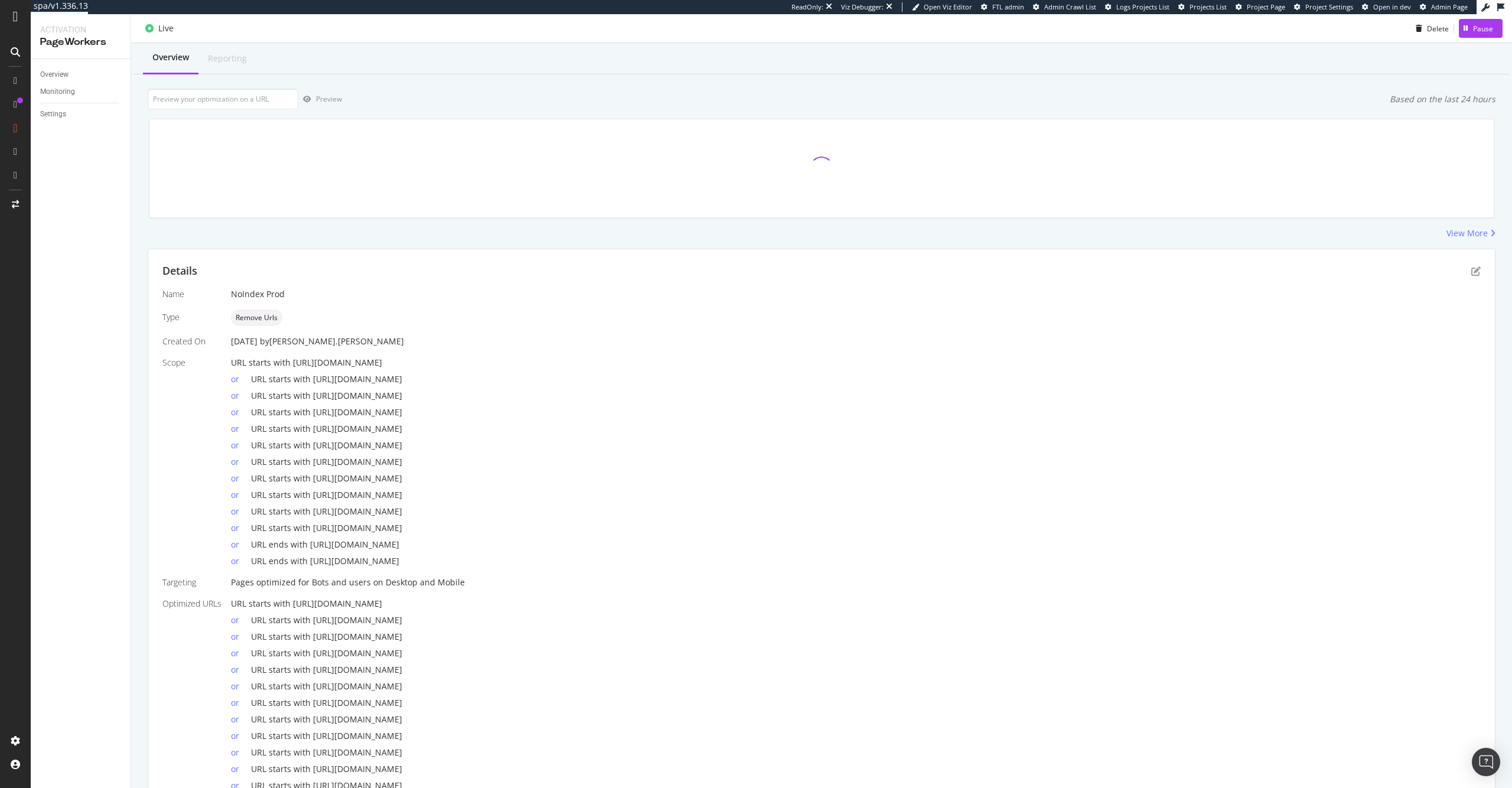
scroll to position [106, 0]
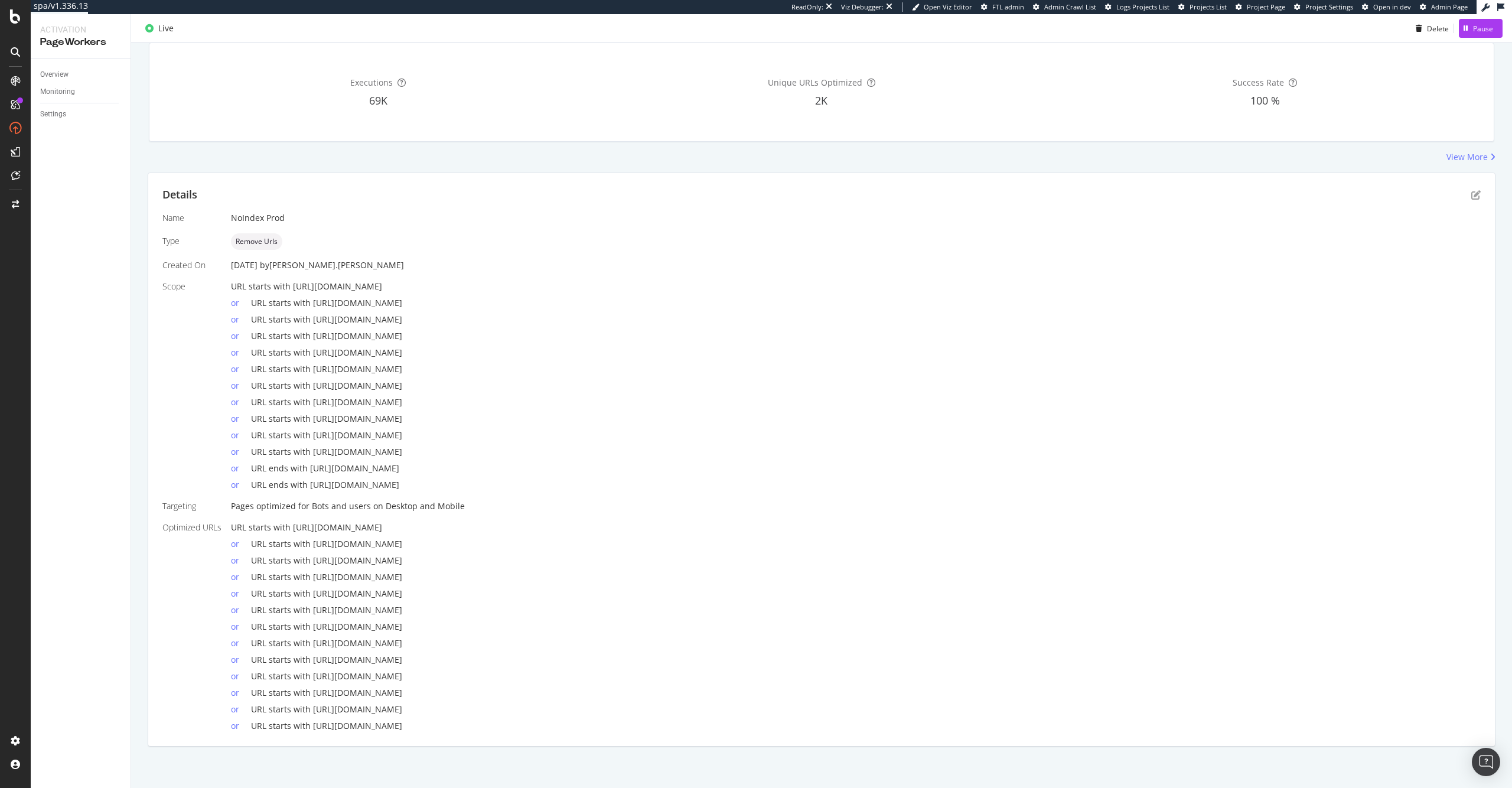
drag, startPoint x: 276, startPoint y: 314, endPoint x: 466, endPoint y: 486, distance: 256.3
click at [466, 486] on div "URL starts with [URL][DOMAIN_NAME] or URL starts with [URL][DOMAIN_NAME] or URL…" at bounding box center [856, 386] width 1250 height 210
click at [465, 427] on div "or URL starts with [URL][DOMAIN_NAME]" at bounding box center [856, 433] width 1250 height 17
drag, startPoint x: 426, startPoint y: 491, endPoint x: 229, endPoint y: 285, distance: 285.0
click at [229, 285] on div "Name NoIndex Prod Type Remove Urls Created On [DATE] by [PERSON_NAME].[PERSON_N…" at bounding box center [821, 472] width 1318 height 520
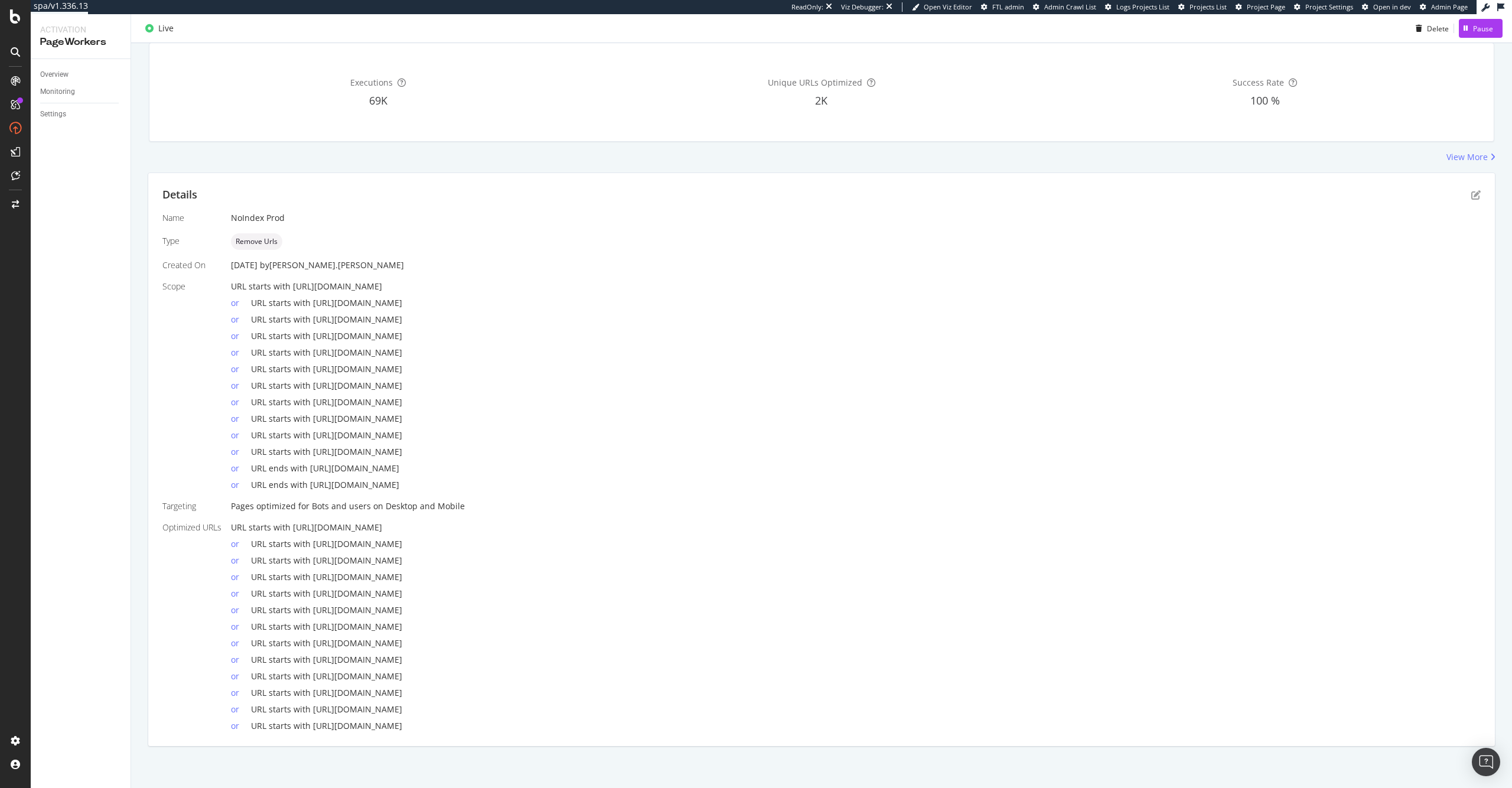
click at [303, 285] on span "URL starts with [URL][DOMAIN_NAME]" at bounding box center [306, 286] width 151 height 11
